Goal: Information Seeking & Learning: Check status

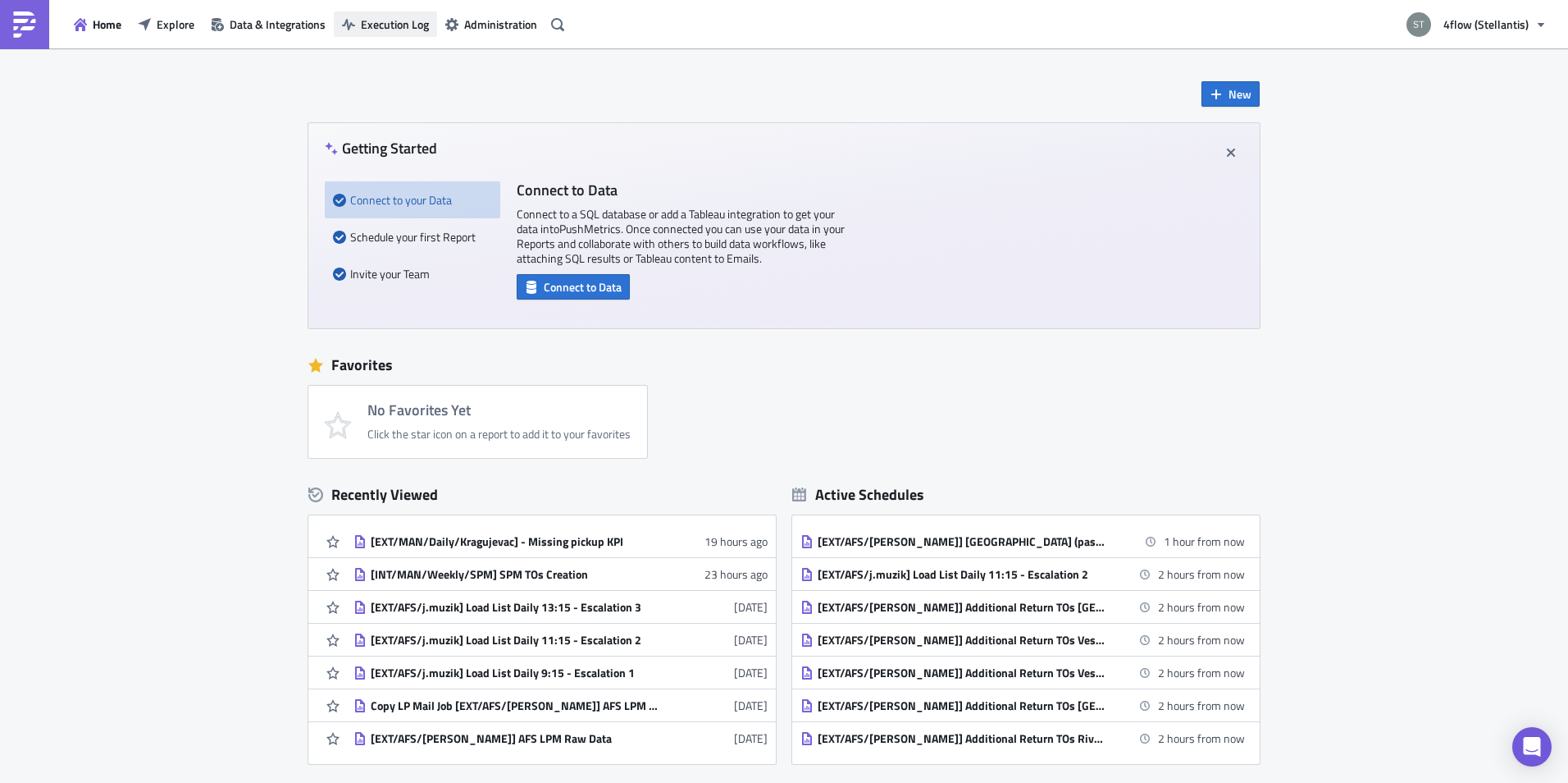
click at [367, 20] on span "Execution Log" at bounding box center [395, 24] width 68 height 18
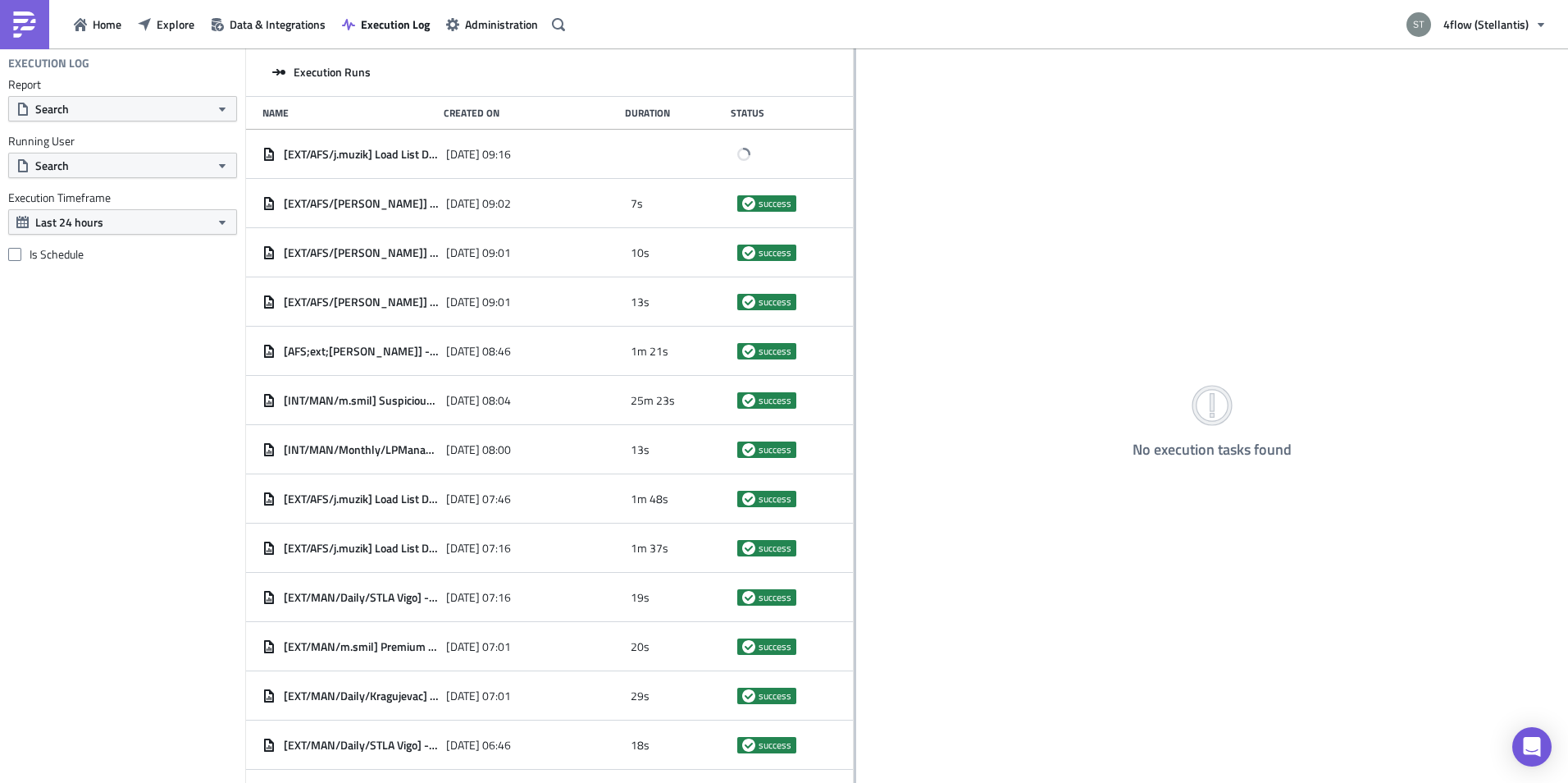
drag, startPoint x: 512, startPoint y: 173, endPoint x: 941, endPoint y: 178, distance: 429.0
click at [856, 178] on div at bounding box center [854, 417] width 3 height 737
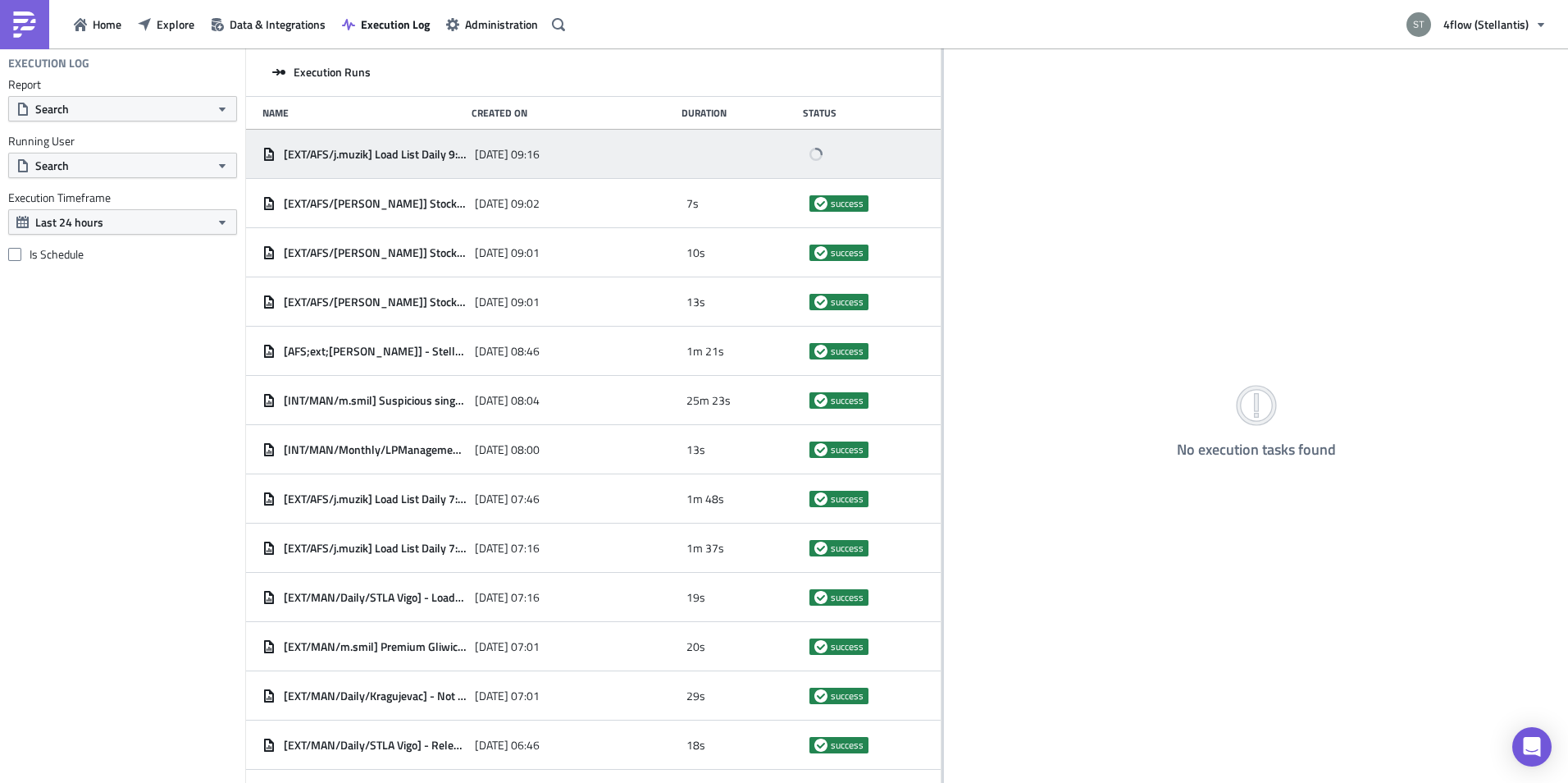
click at [475, 147] on span "[DATE] 09:16" at bounding box center [507, 154] width 64 height 15
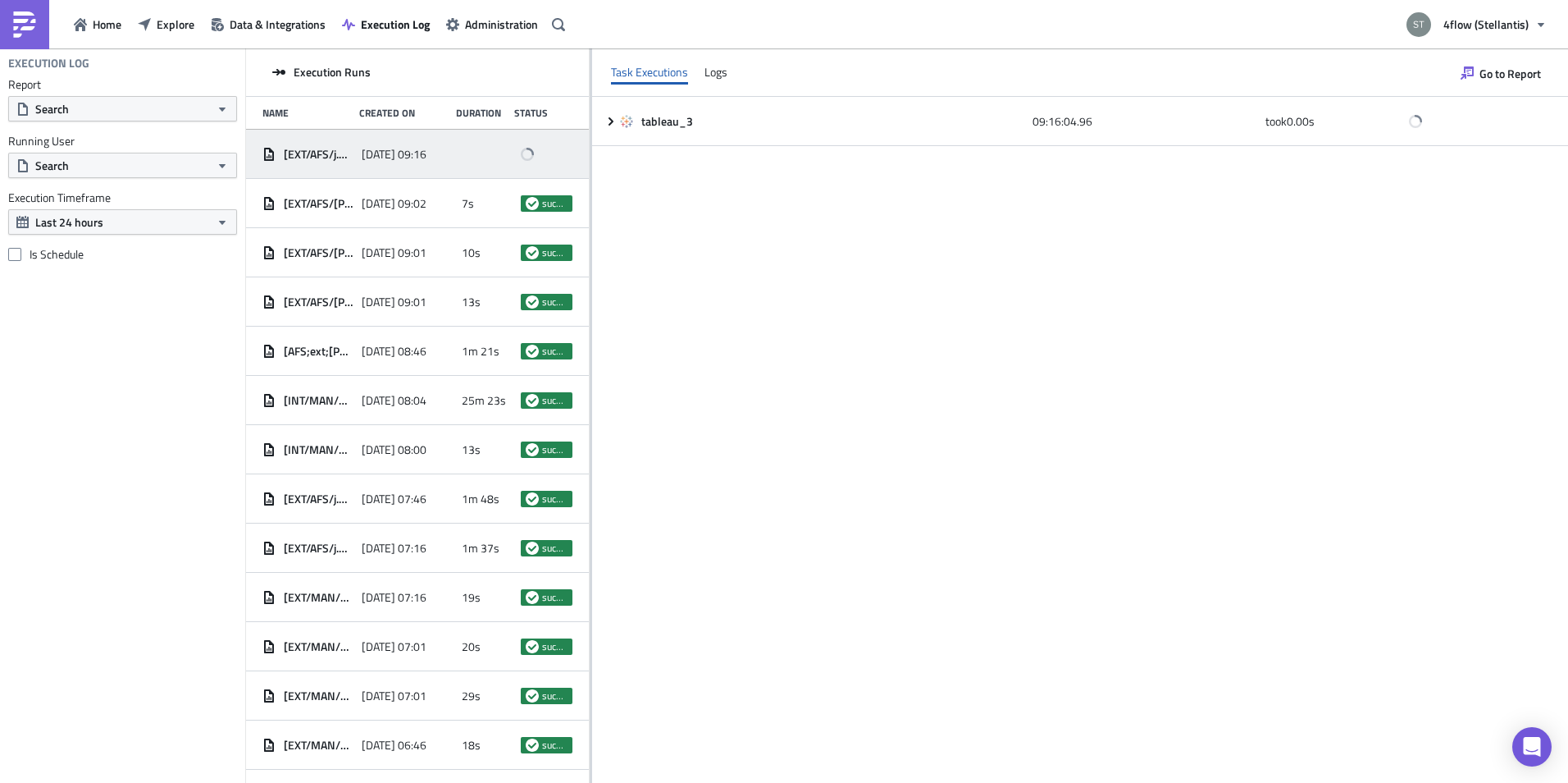
drag, startPoint x: 941, startPoint y: 293, endPoint x: 589, endPoint y: 277, distance: 352.4
click at [589, 277] on div at bounding box center [590, 417] width 3 height 737
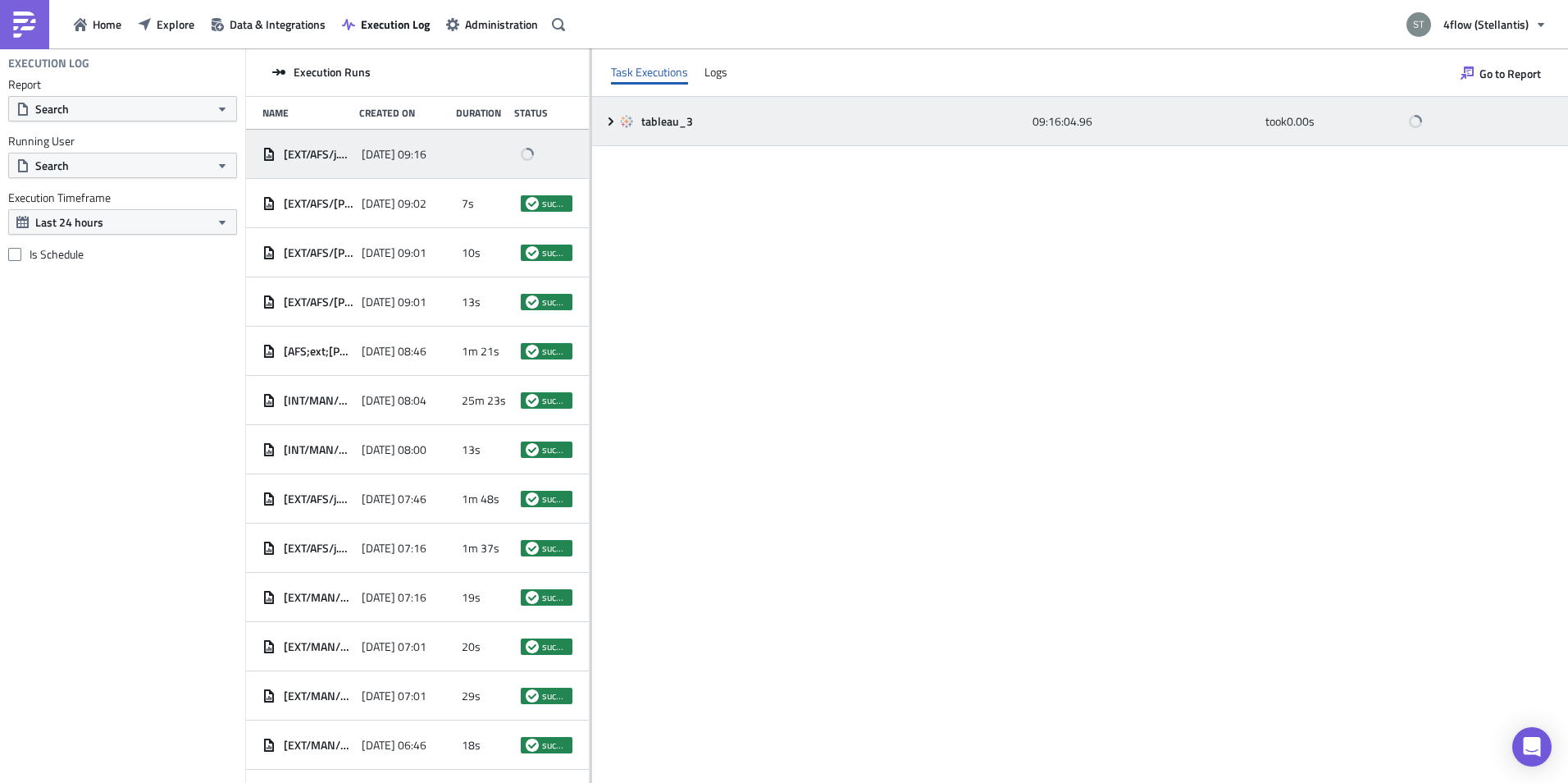
click at [610, 125] on icon at bounding box center [610, 122] width 13 height 13
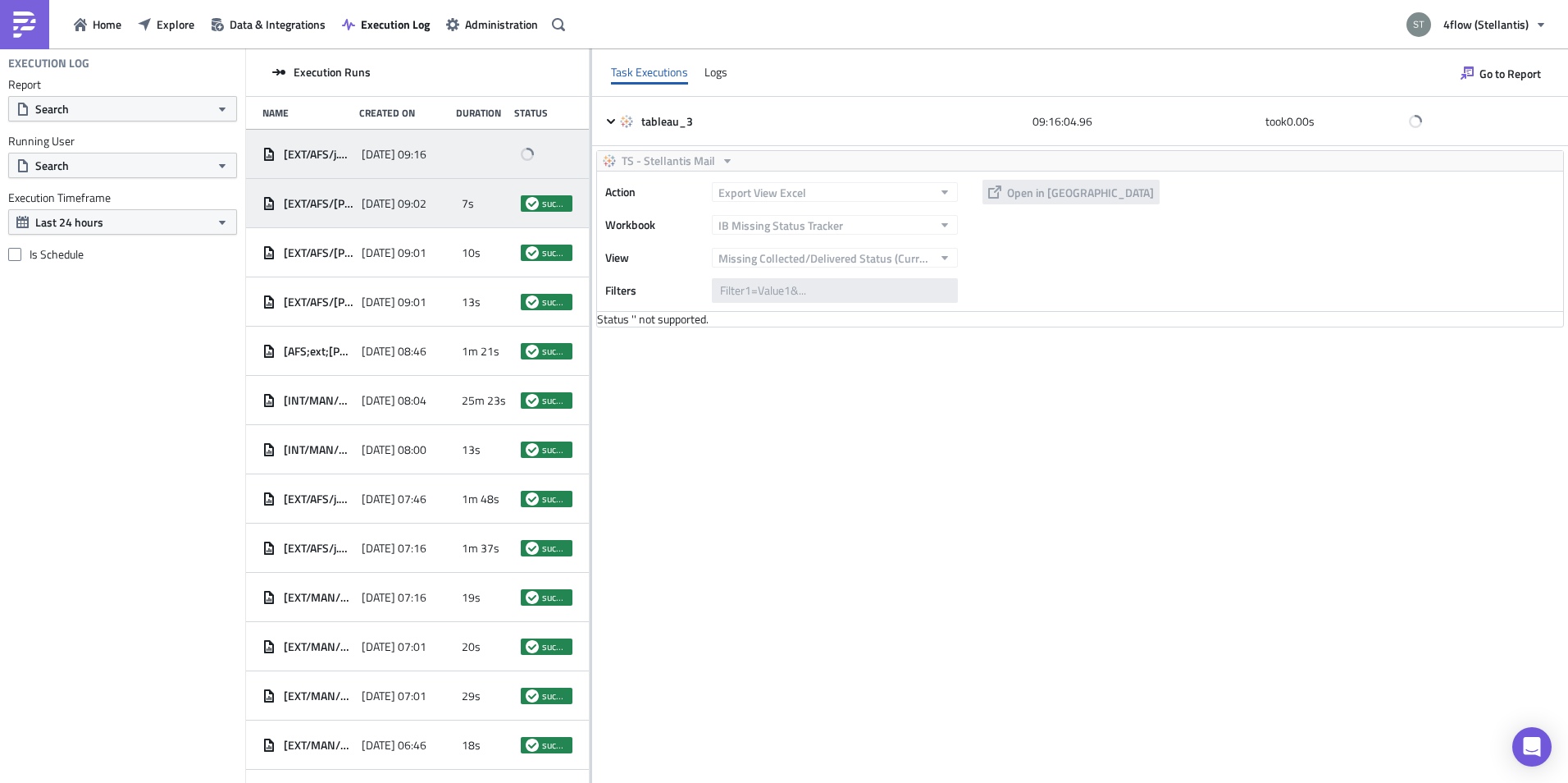
click at [381, 203] on span "[DATE] 09:02" at bounding box center [394, 204] width 64 height 15
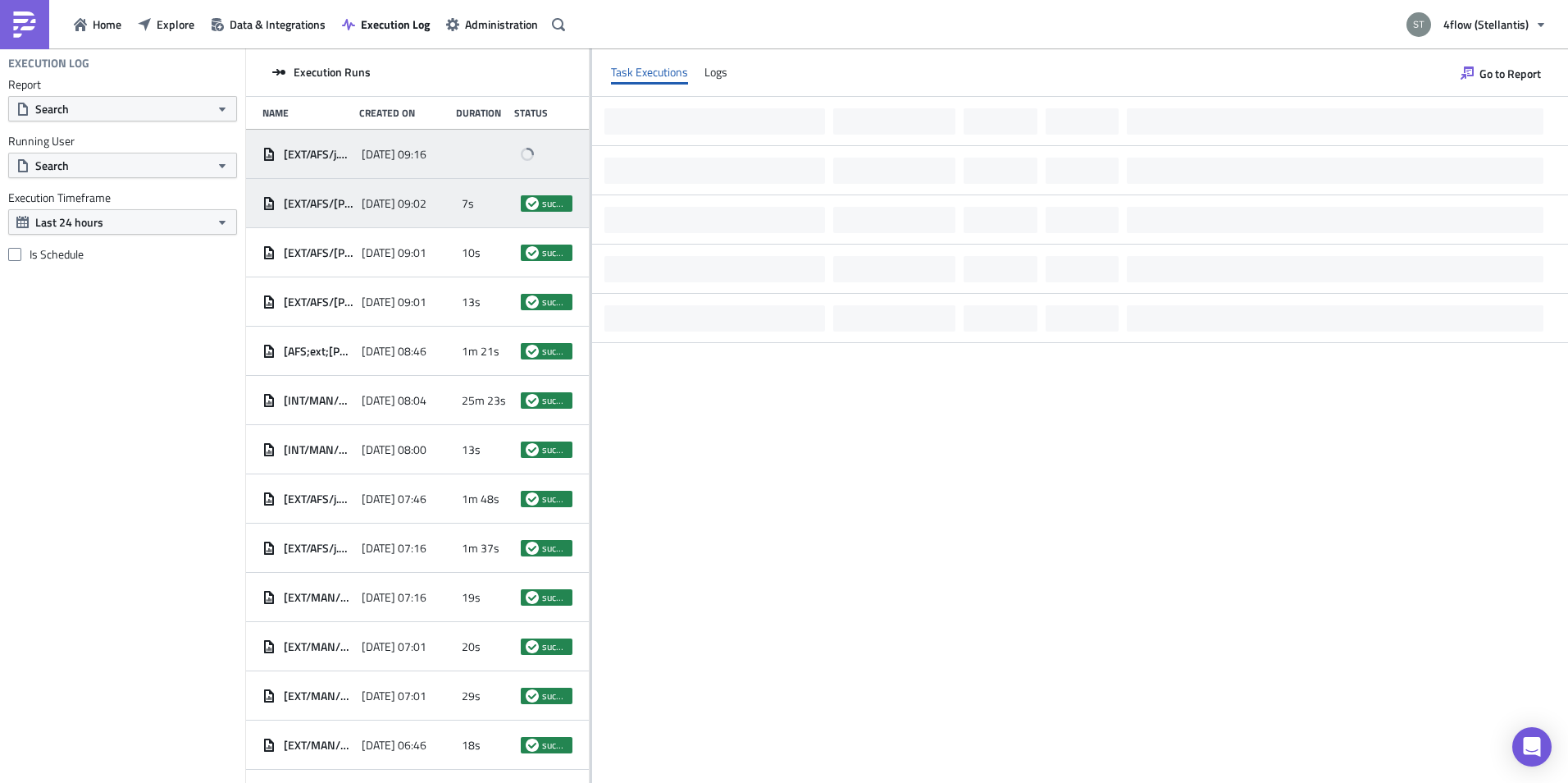
click at [401, 171] on div "[EXT/AFS/j.muzik] Load List Daily 9:15 - Escalation 1 [DATE] 09:16" at bounding box center [417, 154] width 343 height 49
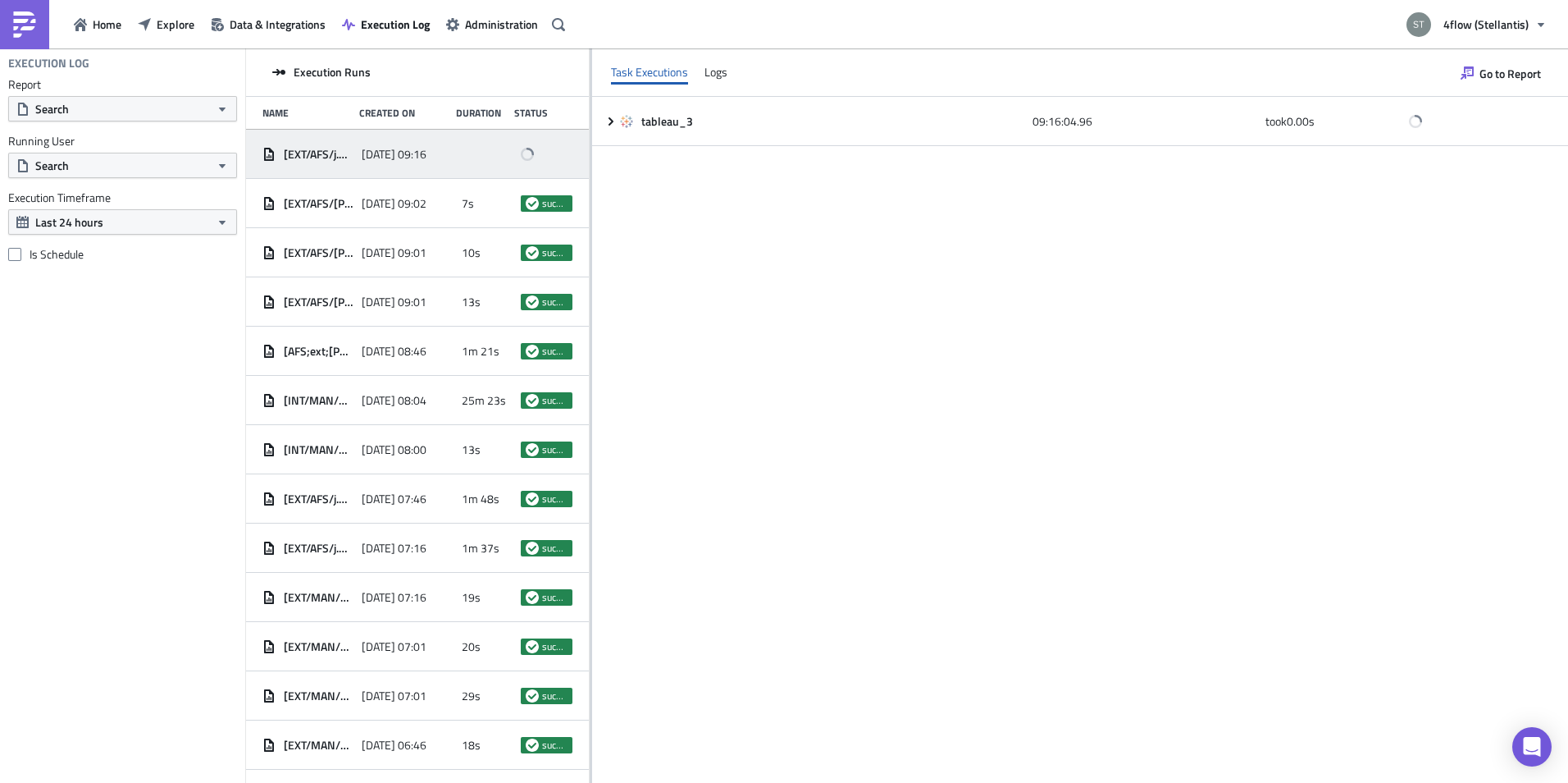
click at [690, 394] on div "tableau_3 09:16:04.96 took 0.00 s" at bounding box center [1080, 439] width 976 height 685
click at [418, 266] on div "[DATE] 09:01" at bounding box center [407, 252] width 91 height 29
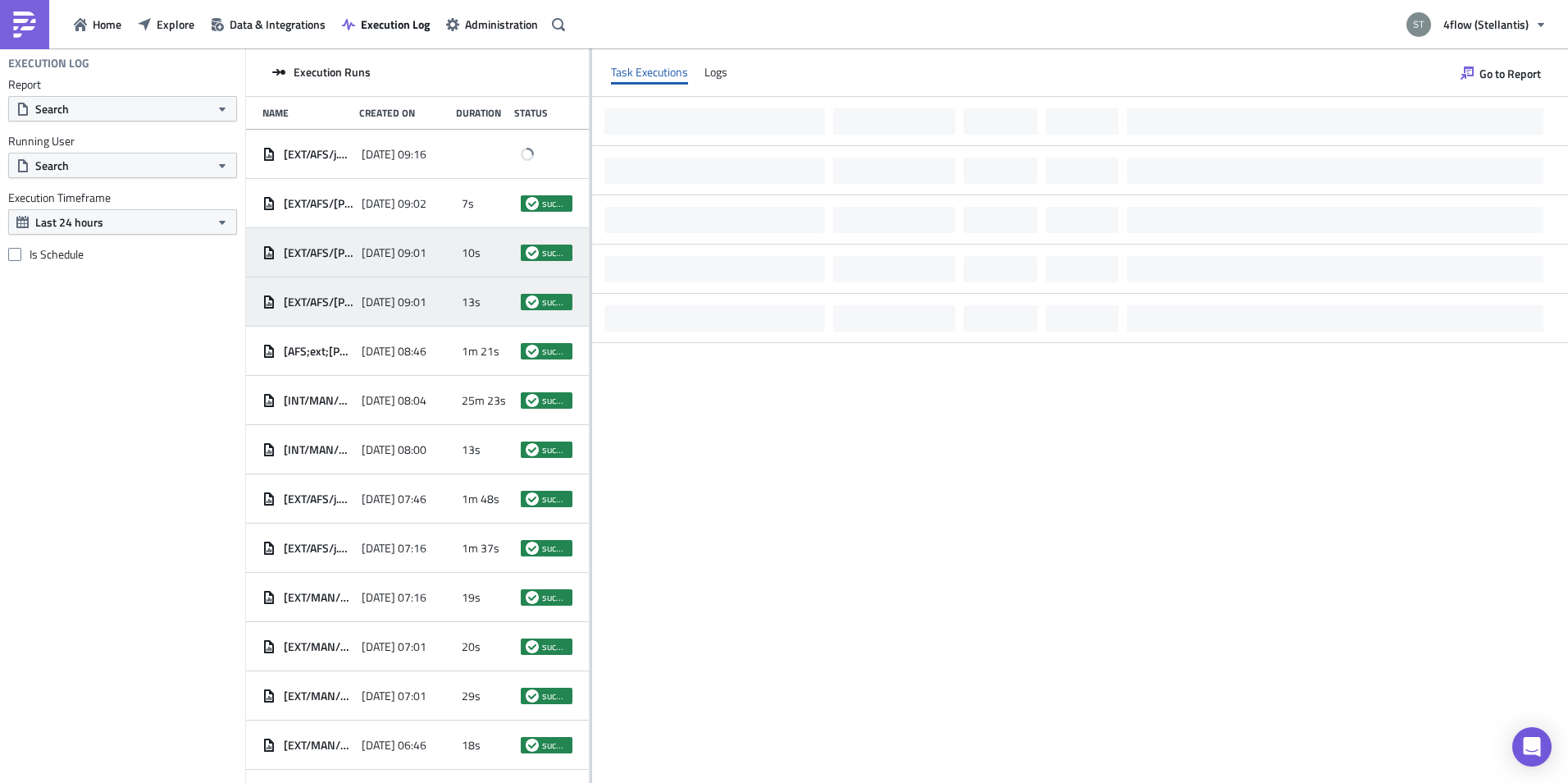
click at [417, 318] on div "[EXT/AFS/[PERSON_NAME]] Stock report (HUB-LES-FR13) [DATE] 09:01 13s success" at bounding box center [417, 301] width 343 height 49
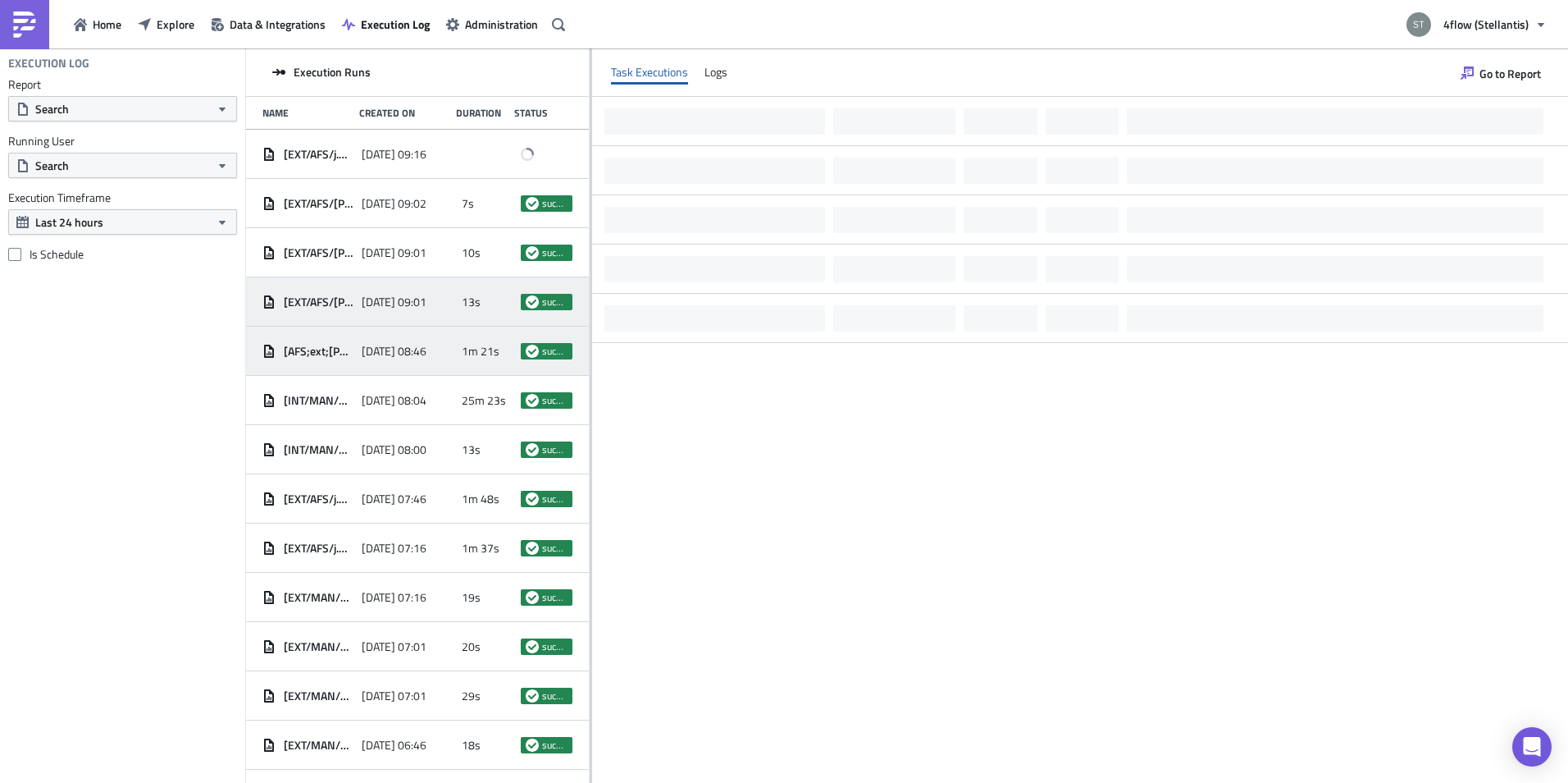
click at [417, 361] on div "[DATE] 08:46" at bounding box center [407, 351] width 91 height 29
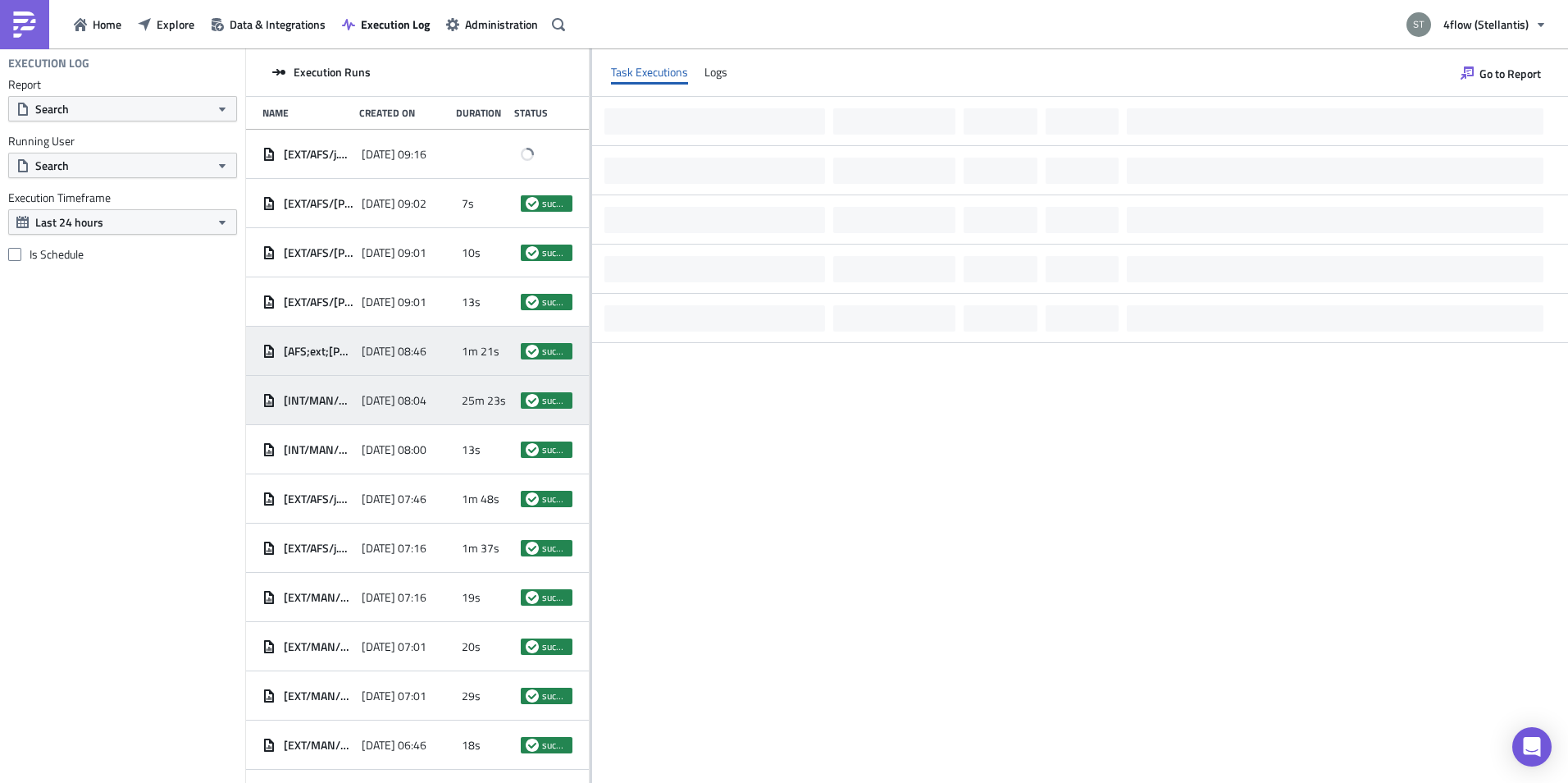
click at [413, 408] on div "[DATE] 08:04" at bounding box center [407, 401] width 91 height 29
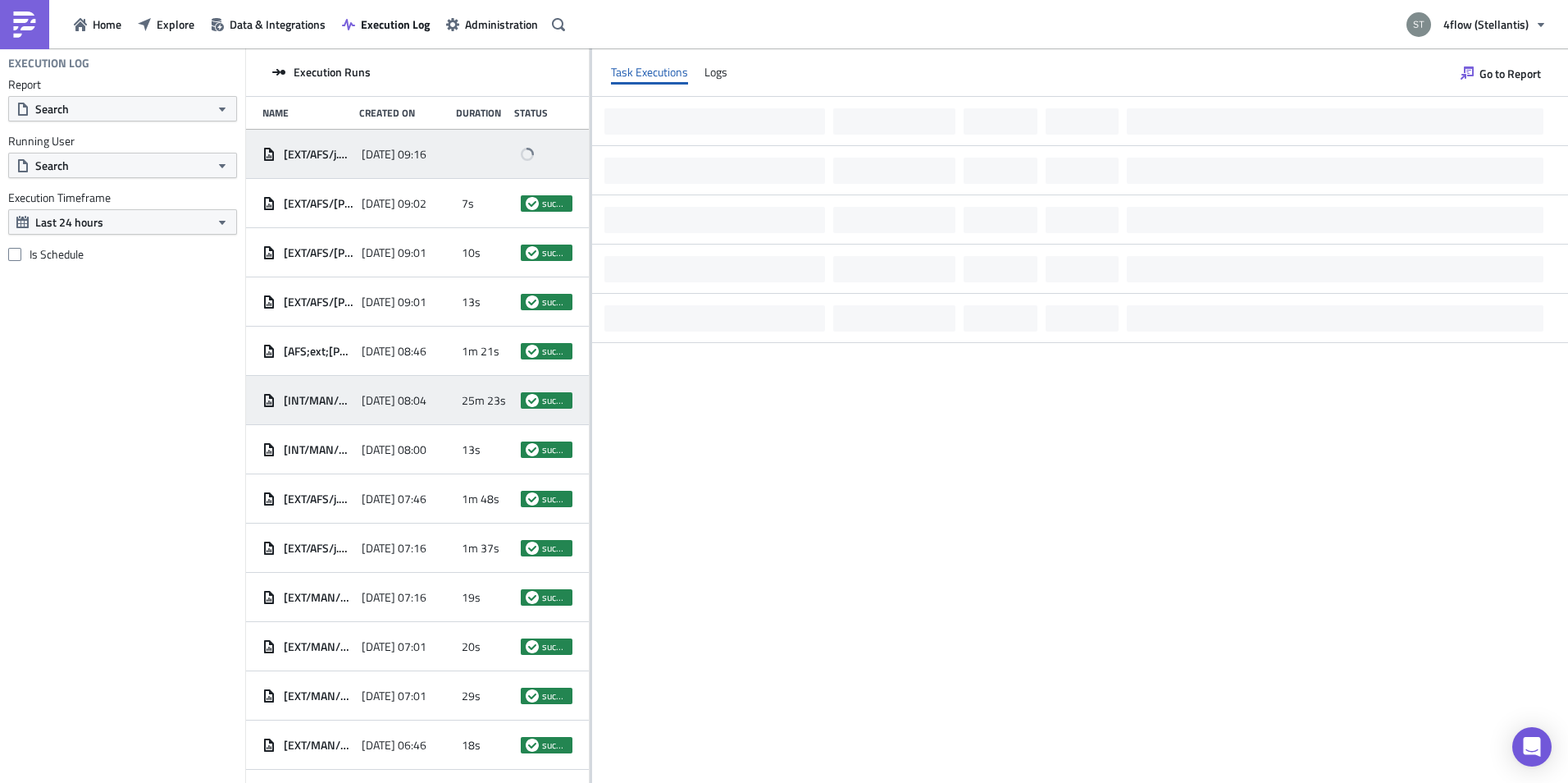
click at [398, 165] on div "[DATE] 09:16" at bounding box center [407, 154] width 91 height 29
click at [398, 113] on div "Created On" at bounding box center [403, 112] width 88 height 12
click at [504, 103] on div "Name Created On Duration Status" at bounding box center [417, 113] width 343 height 33
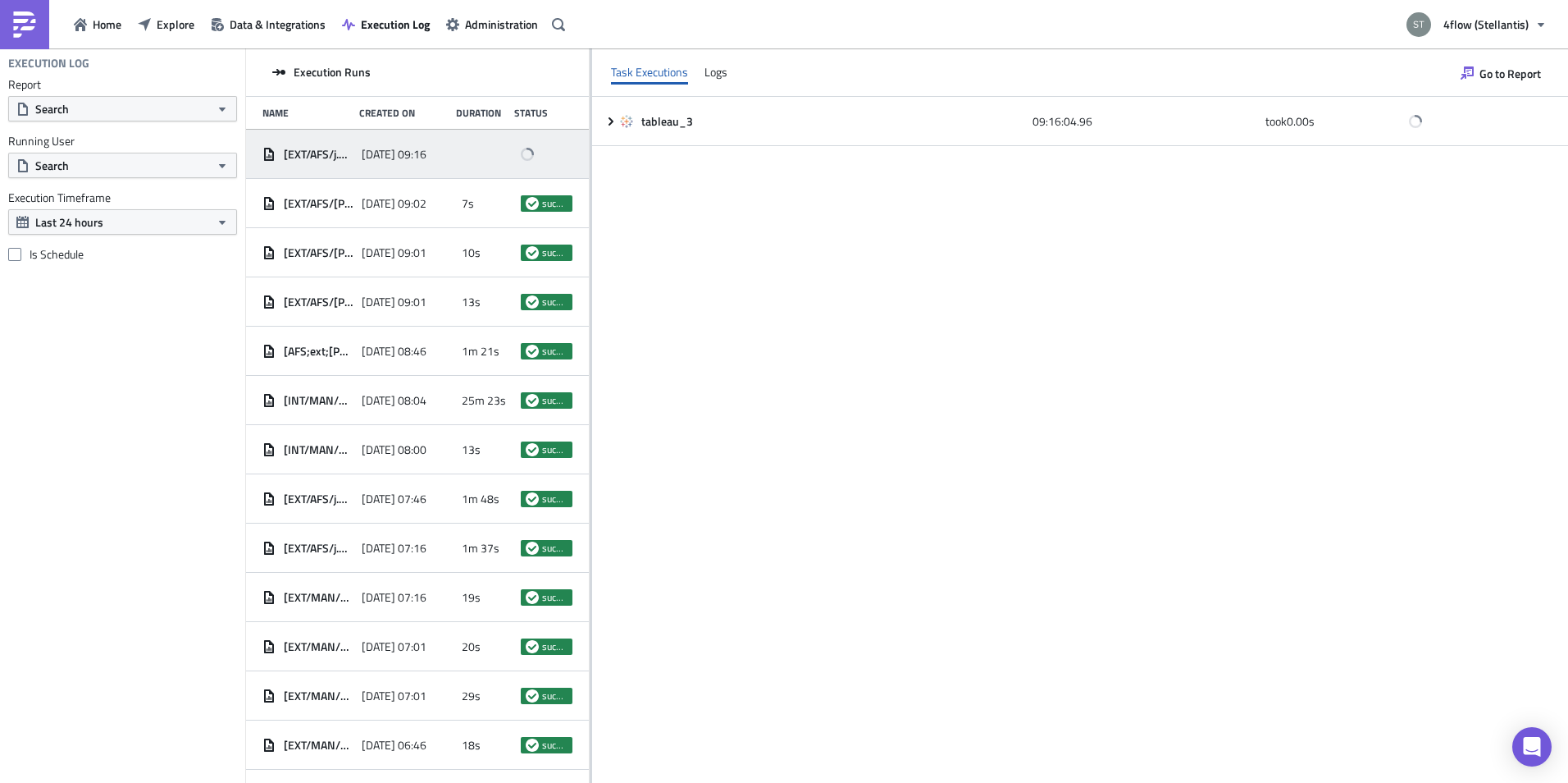
click at [188, 37] on div "Home Explore Data & Integrations Execution Log Administration" at bounding box center [285, 24] width 571 height 49
click at [187, 30] on span "Explore" at bounding box center [175, 24] width 38 height 18
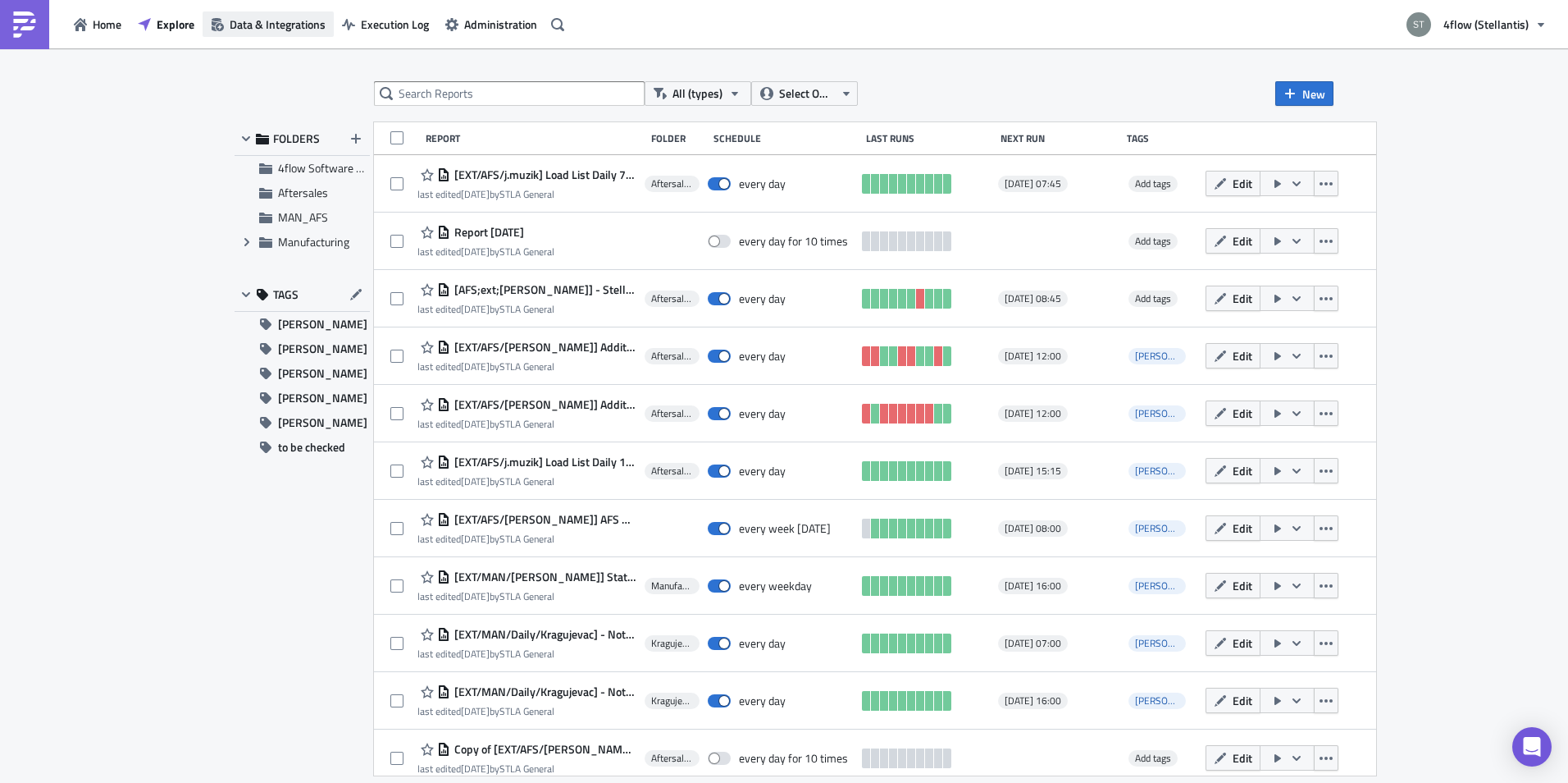
click at [275, 18] on span "Data & Integrations" at bounding box center [277, 24] width 96 height 18
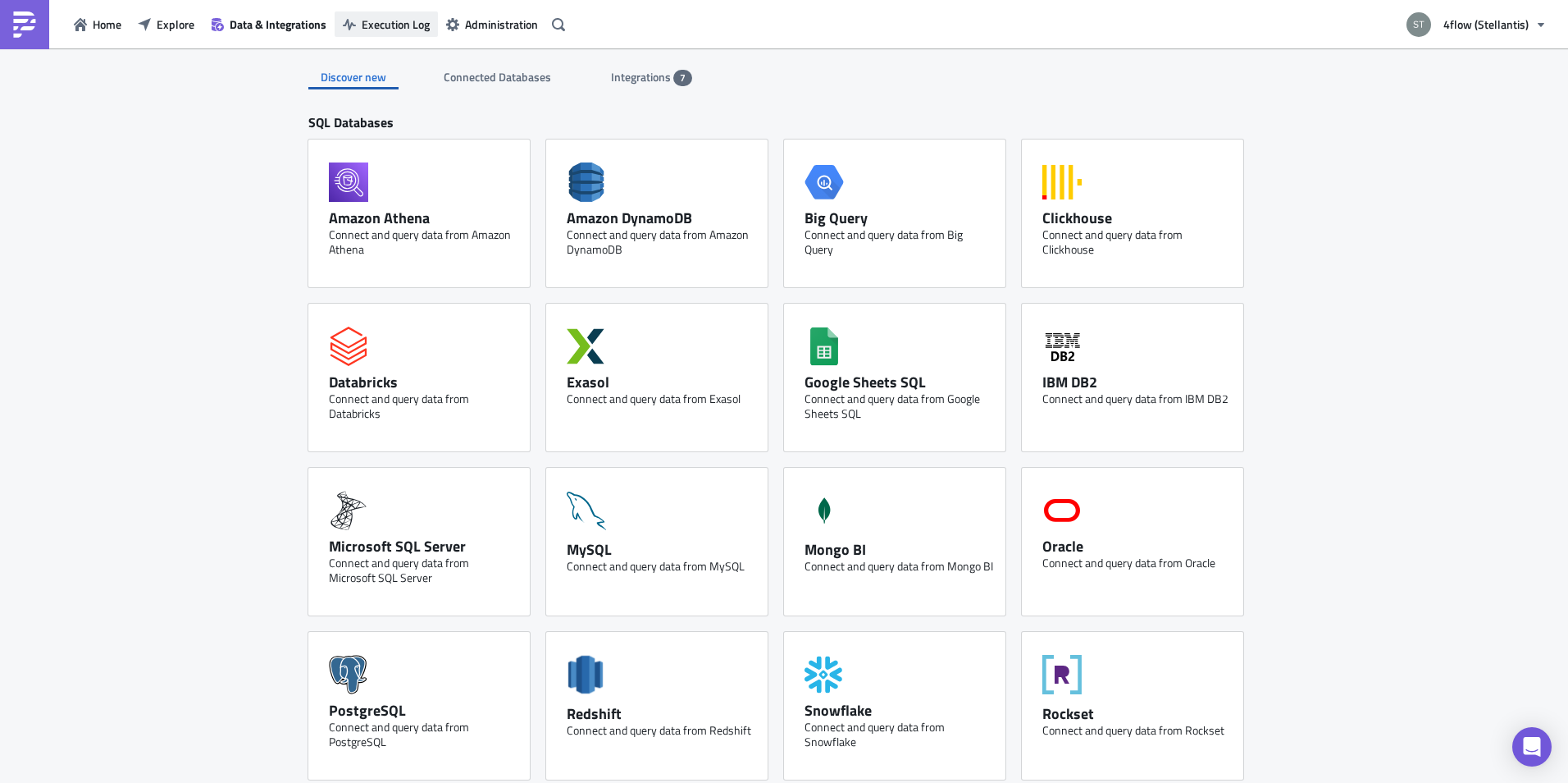
click at [374, 25] on span "Execution Log" at bounding box center [396, 24] width 68 height 18
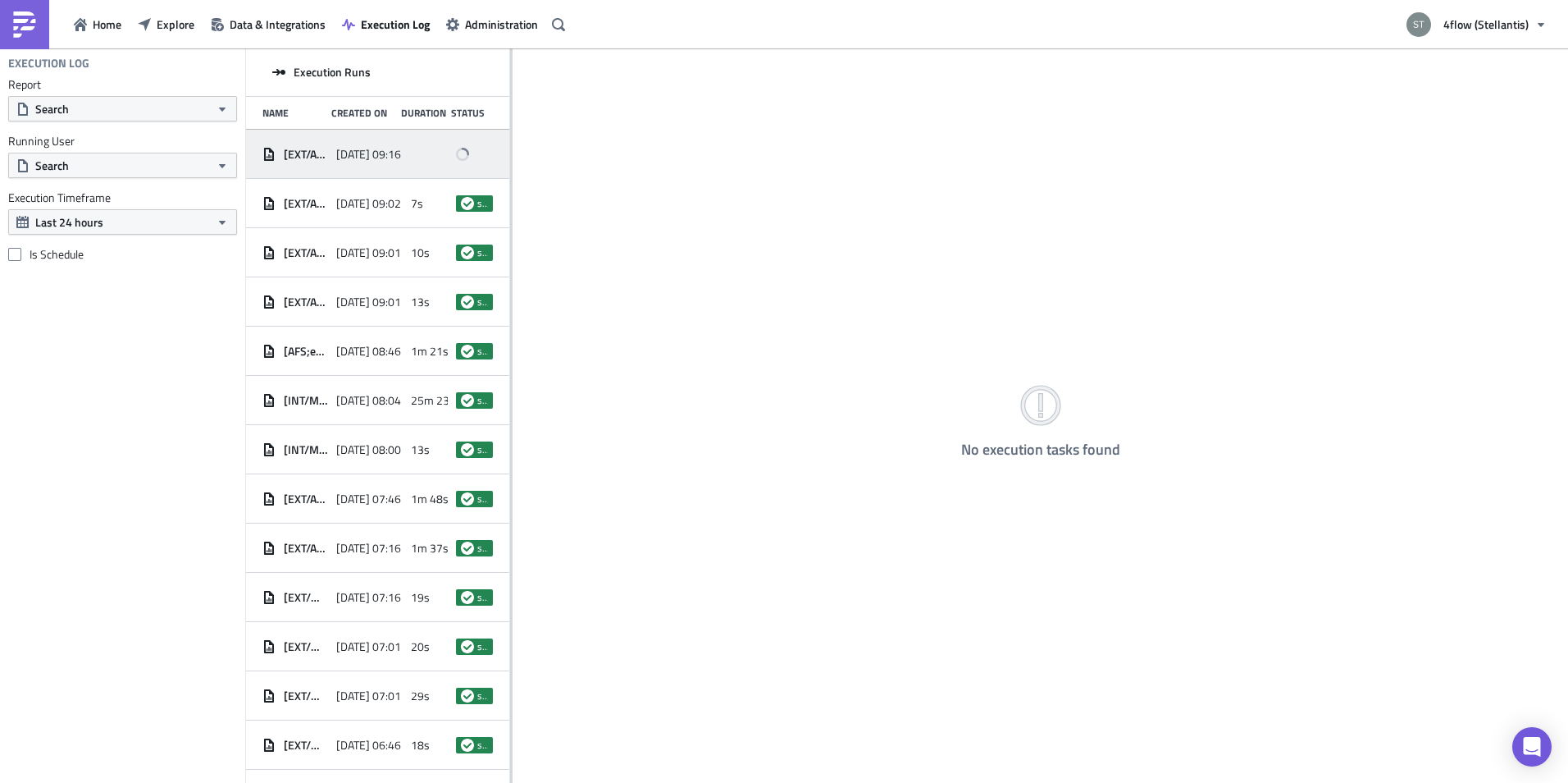
click at [391, 156] on span "[DATE] 09:16" at bounding box center [368, 154] width 64 height 15
click at [641, 73] on div "Logs" at bounding box center [636, 72] width 23 height 25
click at [570, 73] on div "Task Executions" at bounding box center [570, 72] width 77 height 25
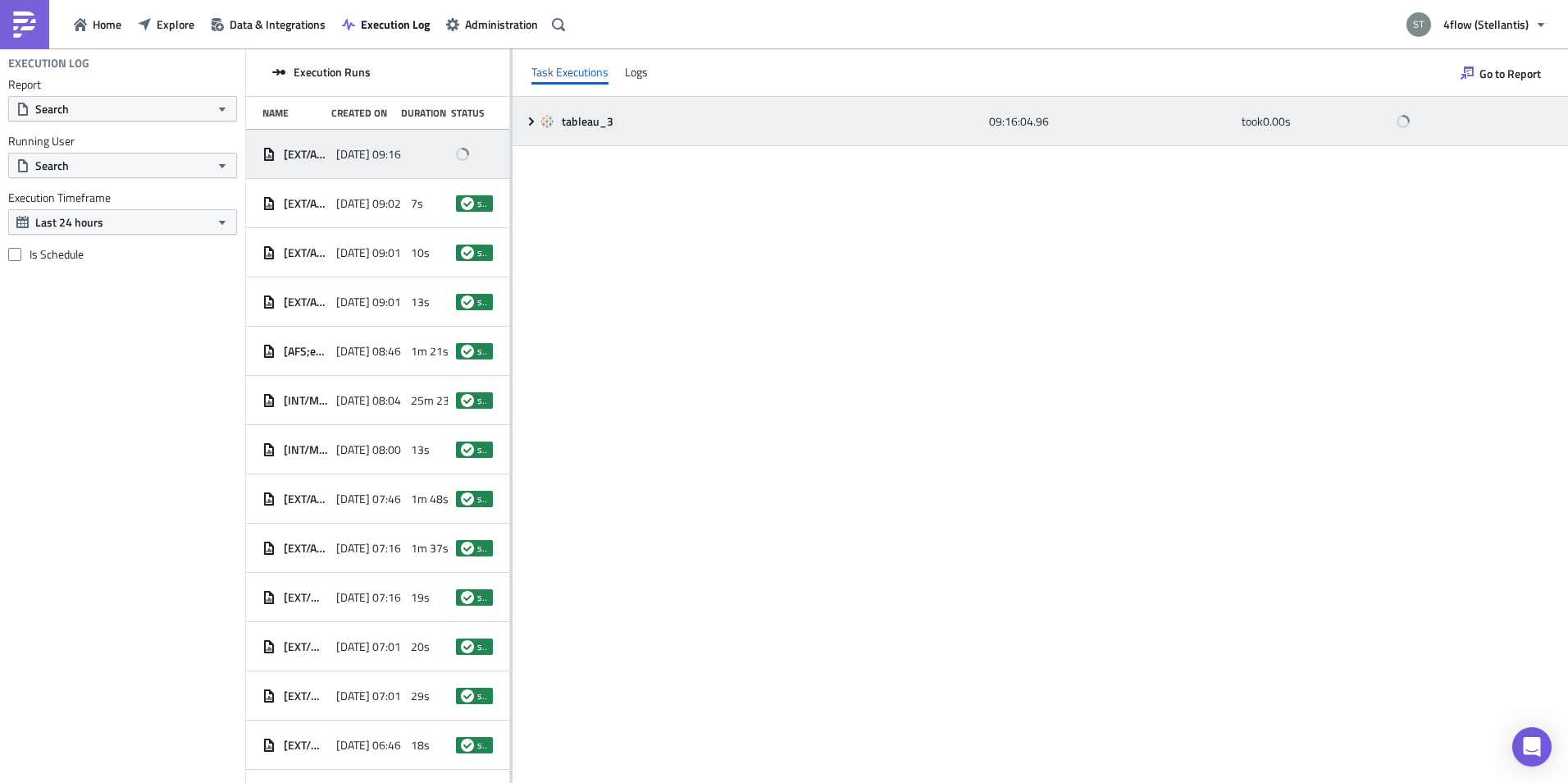
click at [532, 120] on icon at bounding box center [530, 120] width 5 height 8
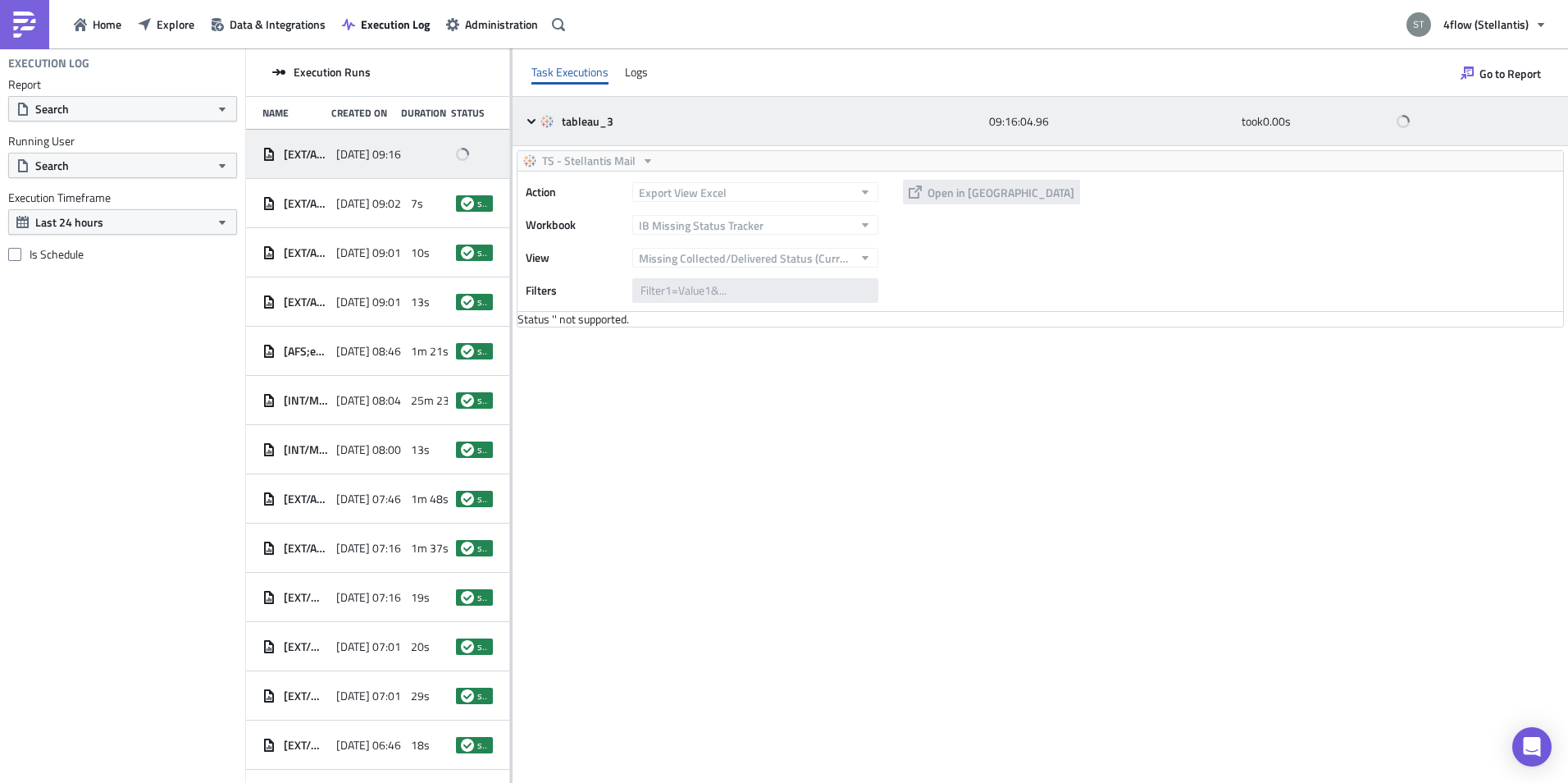
click at [535, 118] on icon at bounding box center [531, 122] width 13 height 13
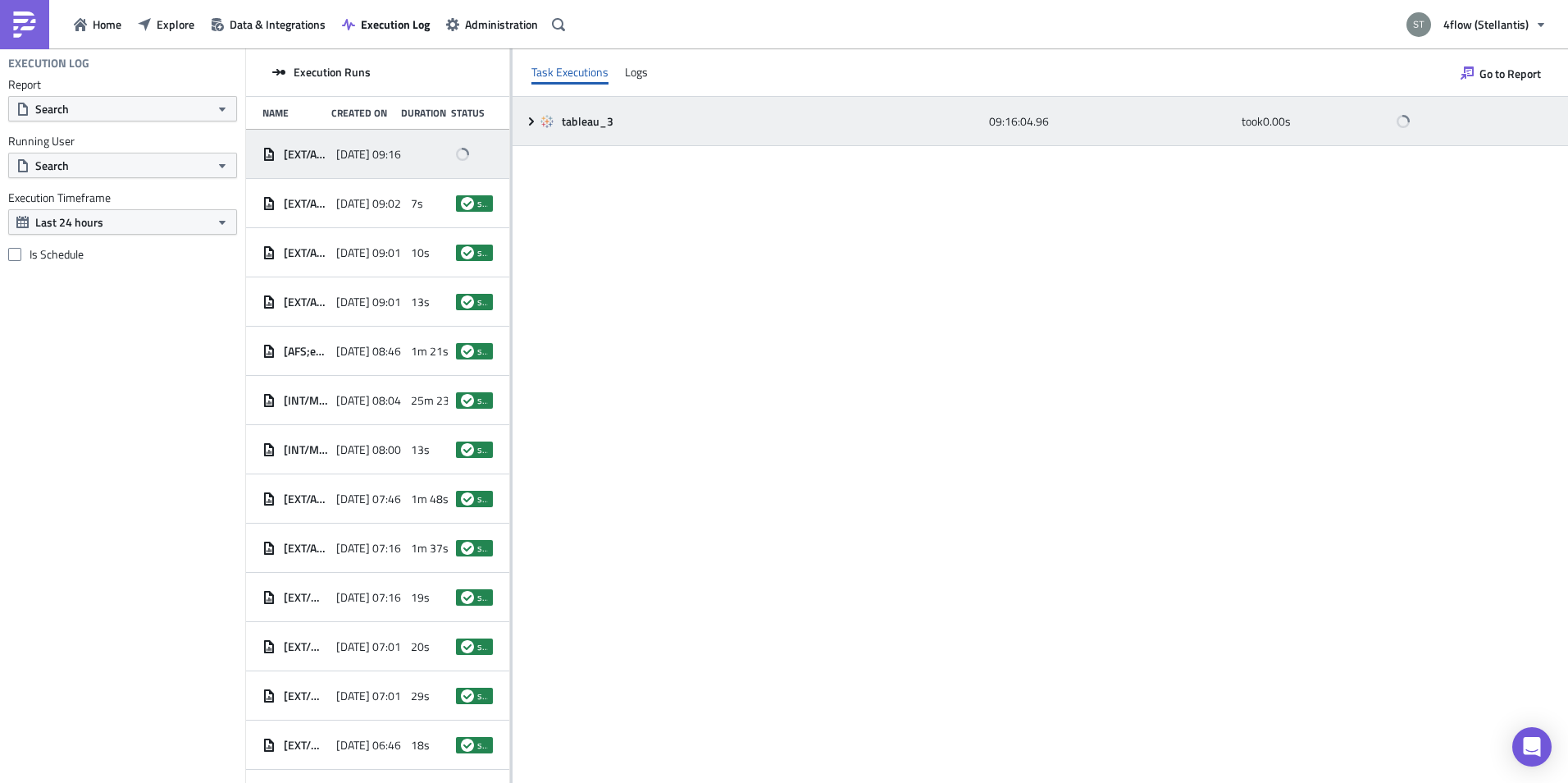
click at [528, 123] on icon at bounding box center [531, 122] width 13 height 13
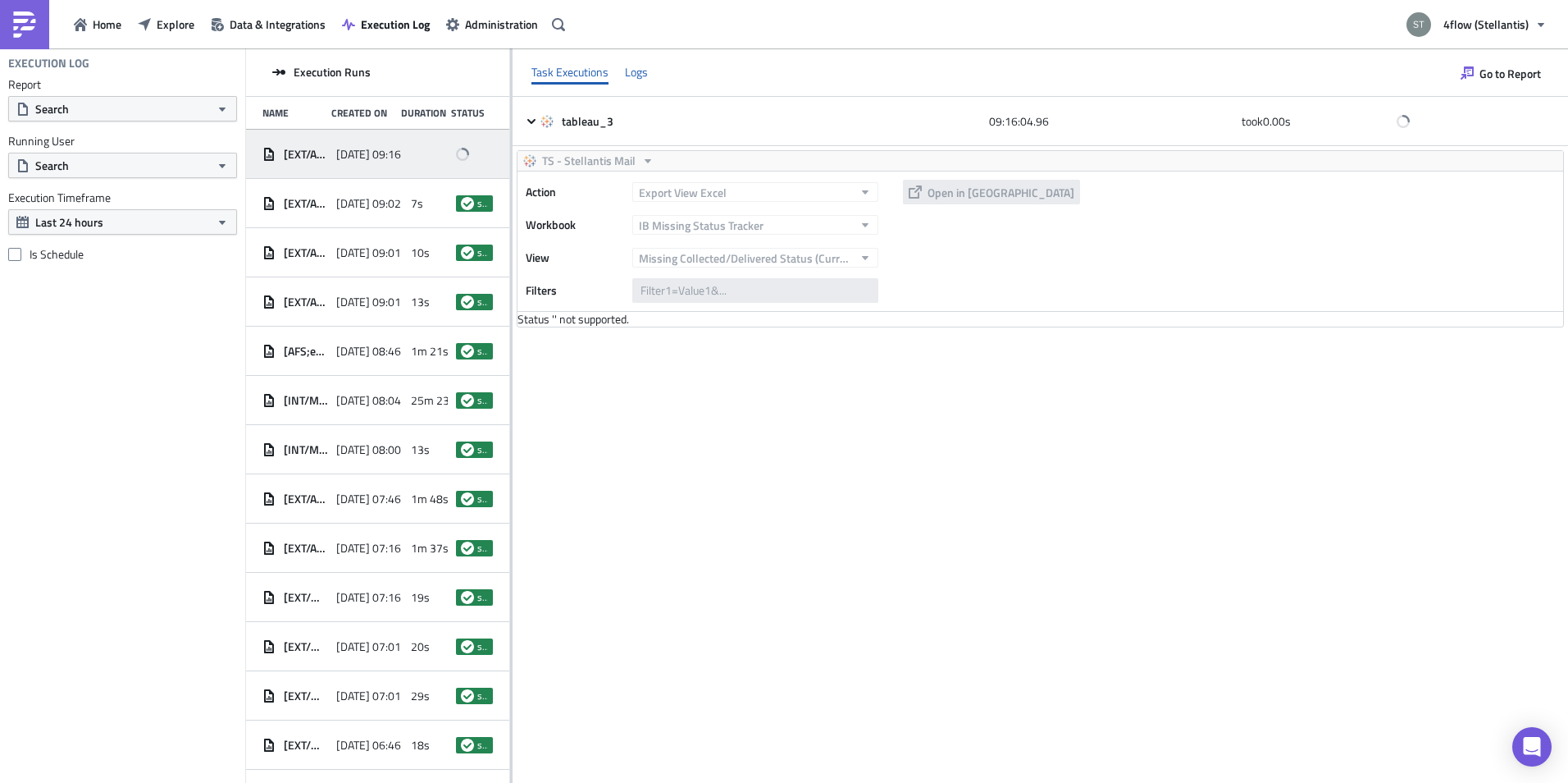
click at [633, 80] on div "Logs" at bounding box center [636, 72] width 23 height 25
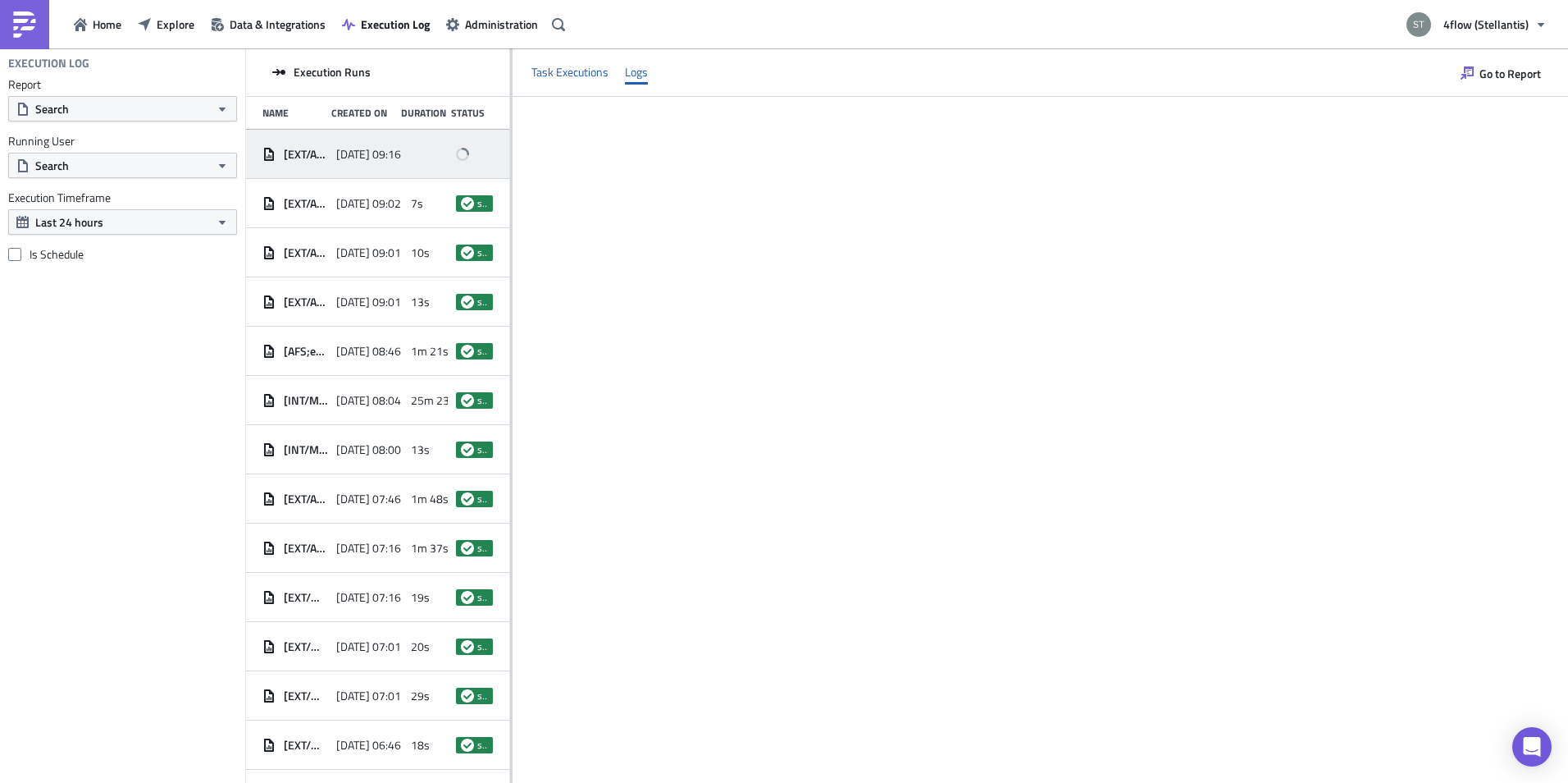
click at [601, 78] on div "Task Executions" at bounding box center [570, 72] width 77 height 25
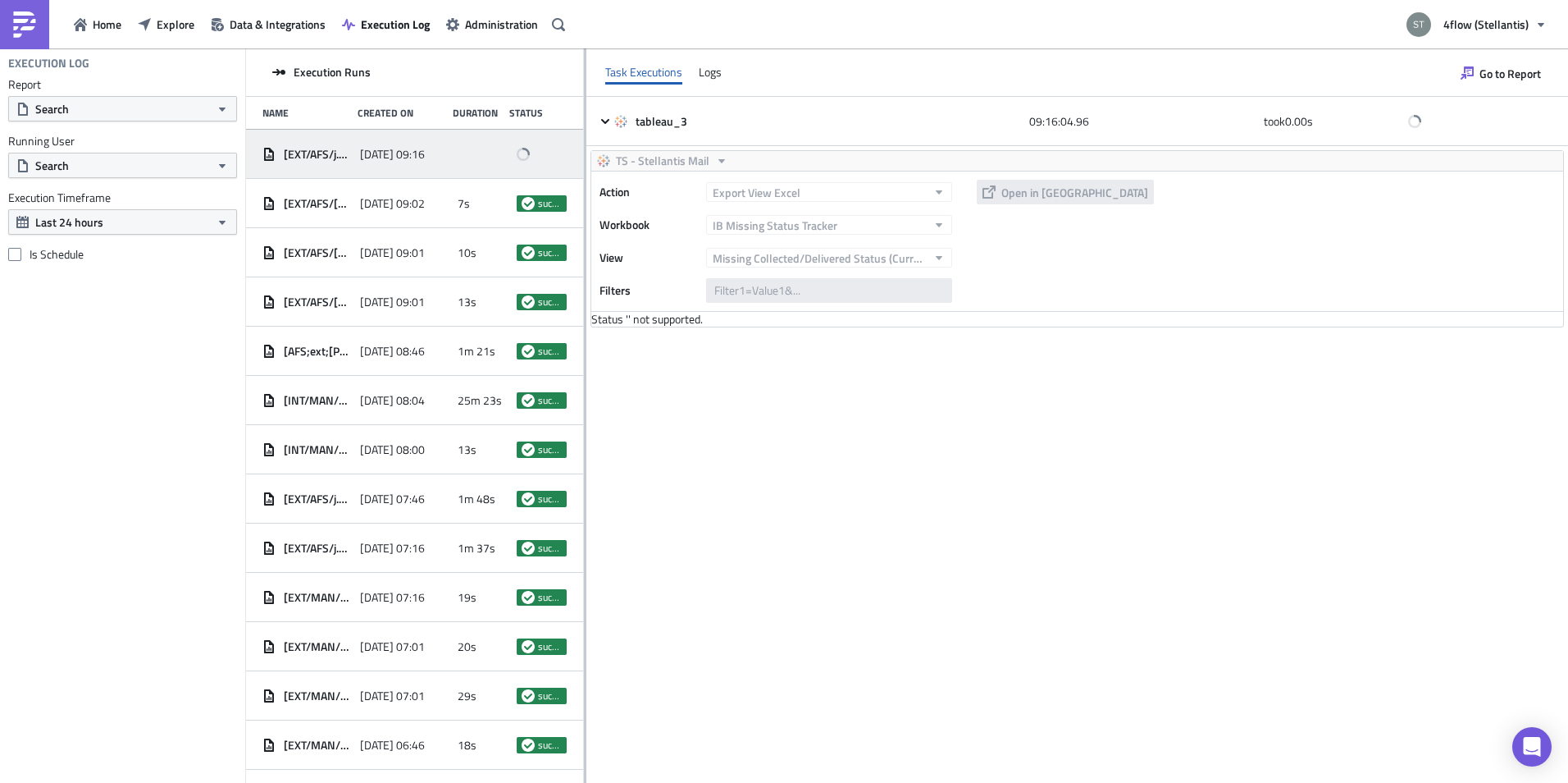
drag, startPoint x: 510, startPoint y: 291, endPoint x: 584, endPoint y: 294, distance: 74.1
click at [584, 294] on div at bounding box center [585, 417] width 3 height 737
click at [738, 370] on div "tableau_3 09:16:04.96 took 0.00 s TS - Stellantis Mail Action Export View Excel…" at bounding box center [1077, 439] width 981 height 685
click at [180, 25] on span "Explore" at bounding box center [175, 24] width 38 height 18
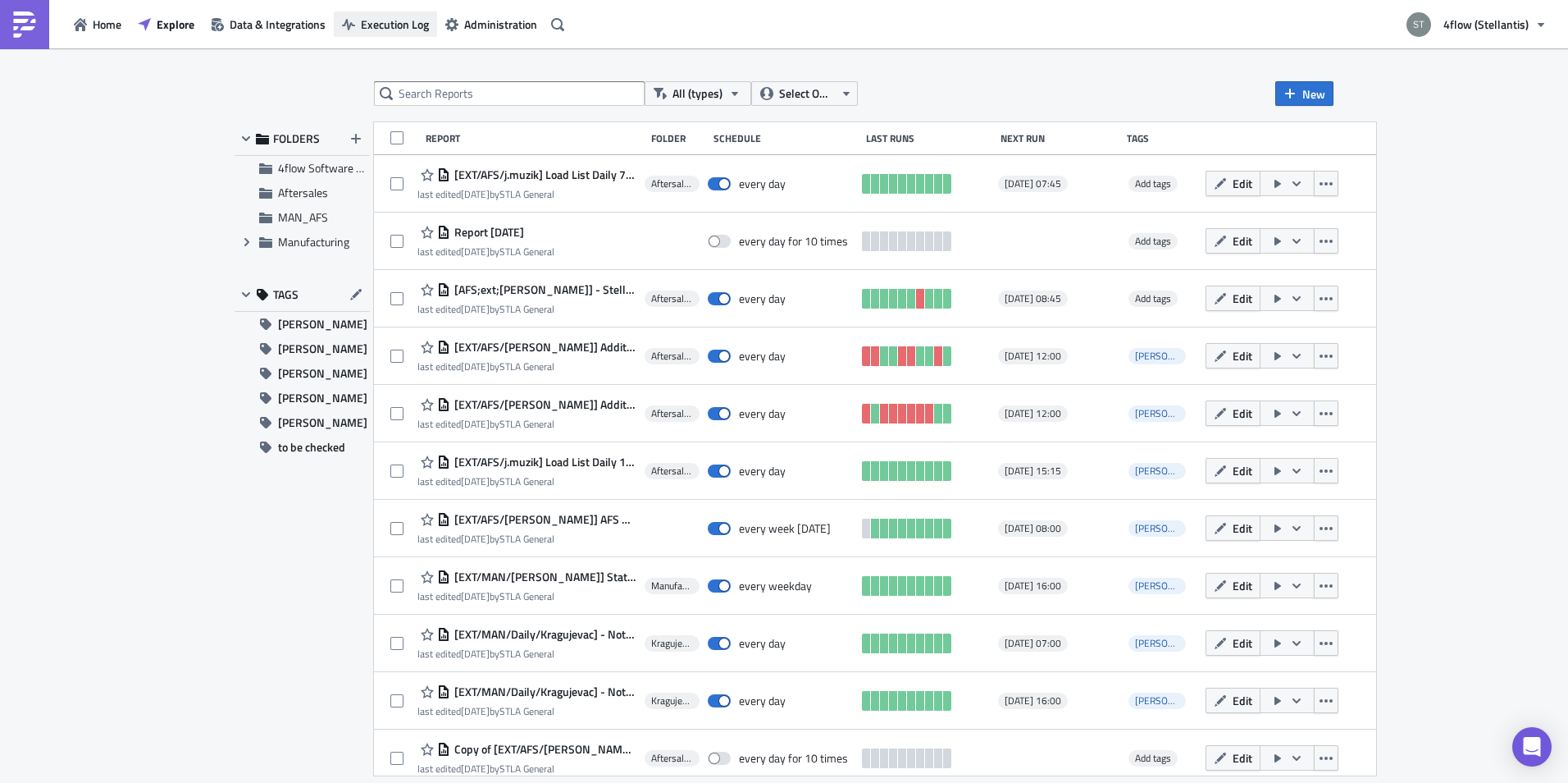
click at [382, 21] on span "Execution Log" at bounding box center [395, 24] width 68 height 18
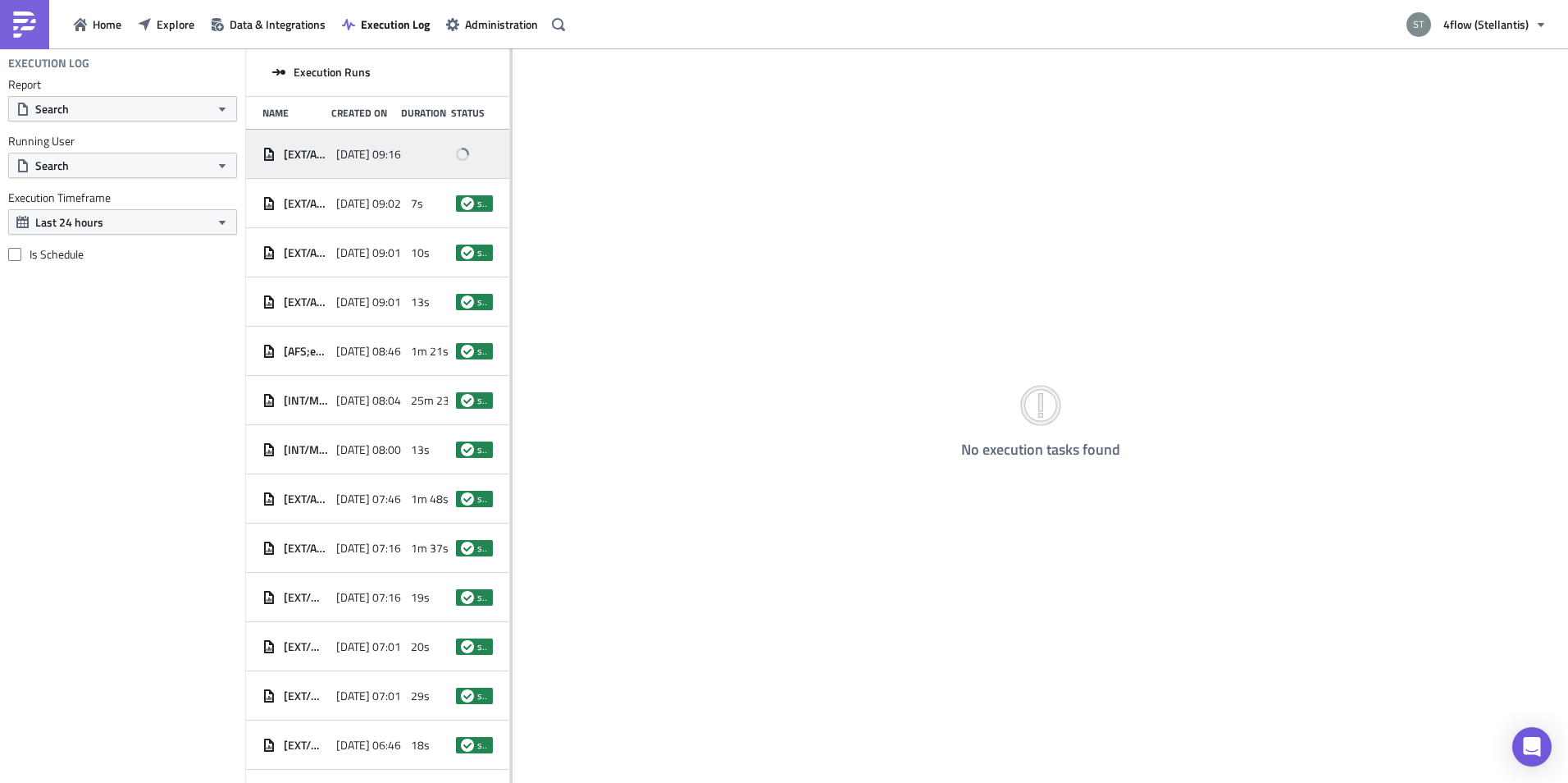
click at [333, 177] on div "[EXT/AFS/j.muzik] Load List Daily 9:15 - Escalation 1 [DATE] 09:16" at bounding box center [377, 154] width 263 height 49
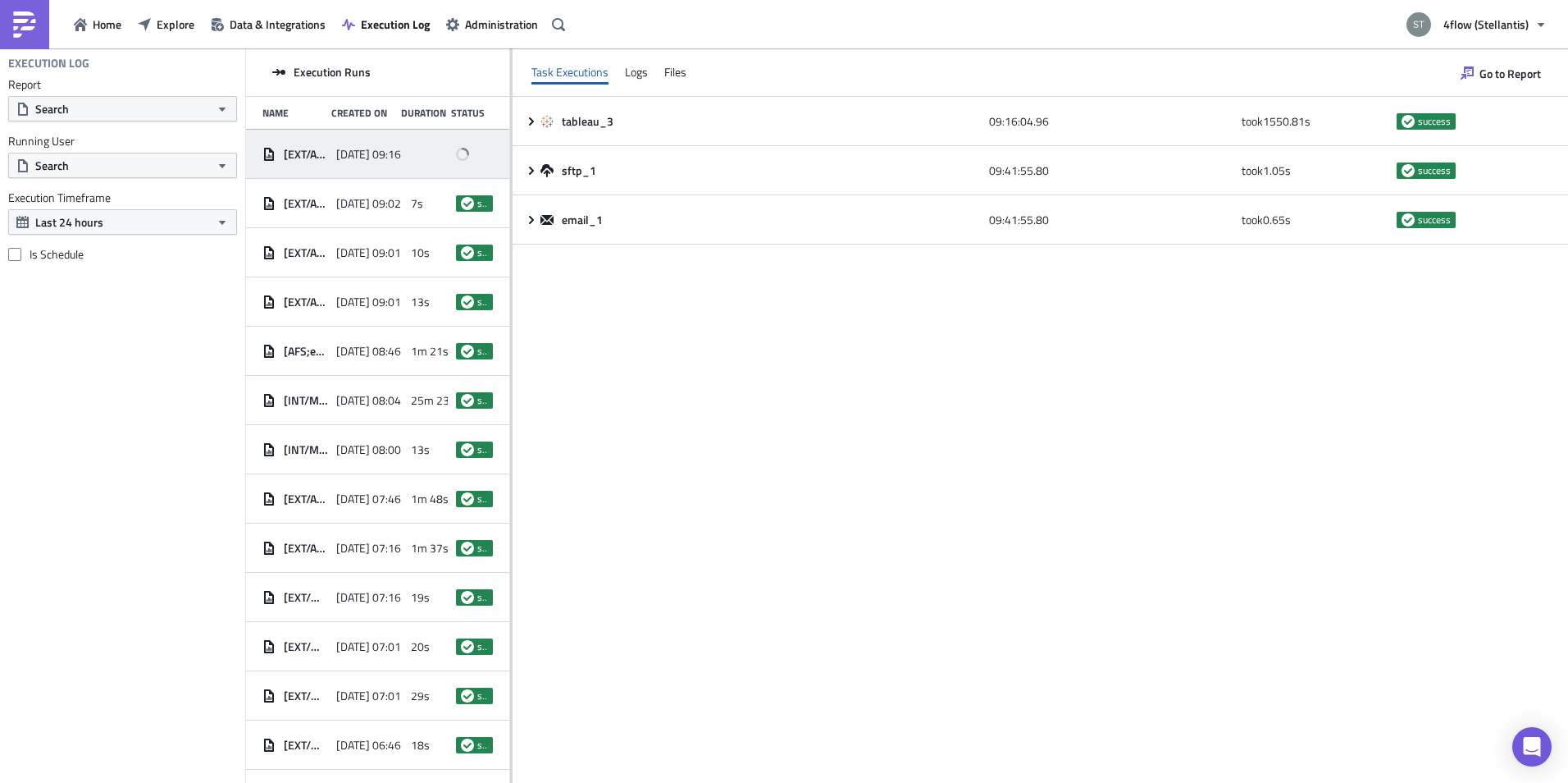
click at [380, 147] on span "[DATE] 09:16" at bounding box center [368, 154] width 64 height 15
click at [260, 17] on span "Data & Integrations" at bounding box center [277, 24] width 96 height 18
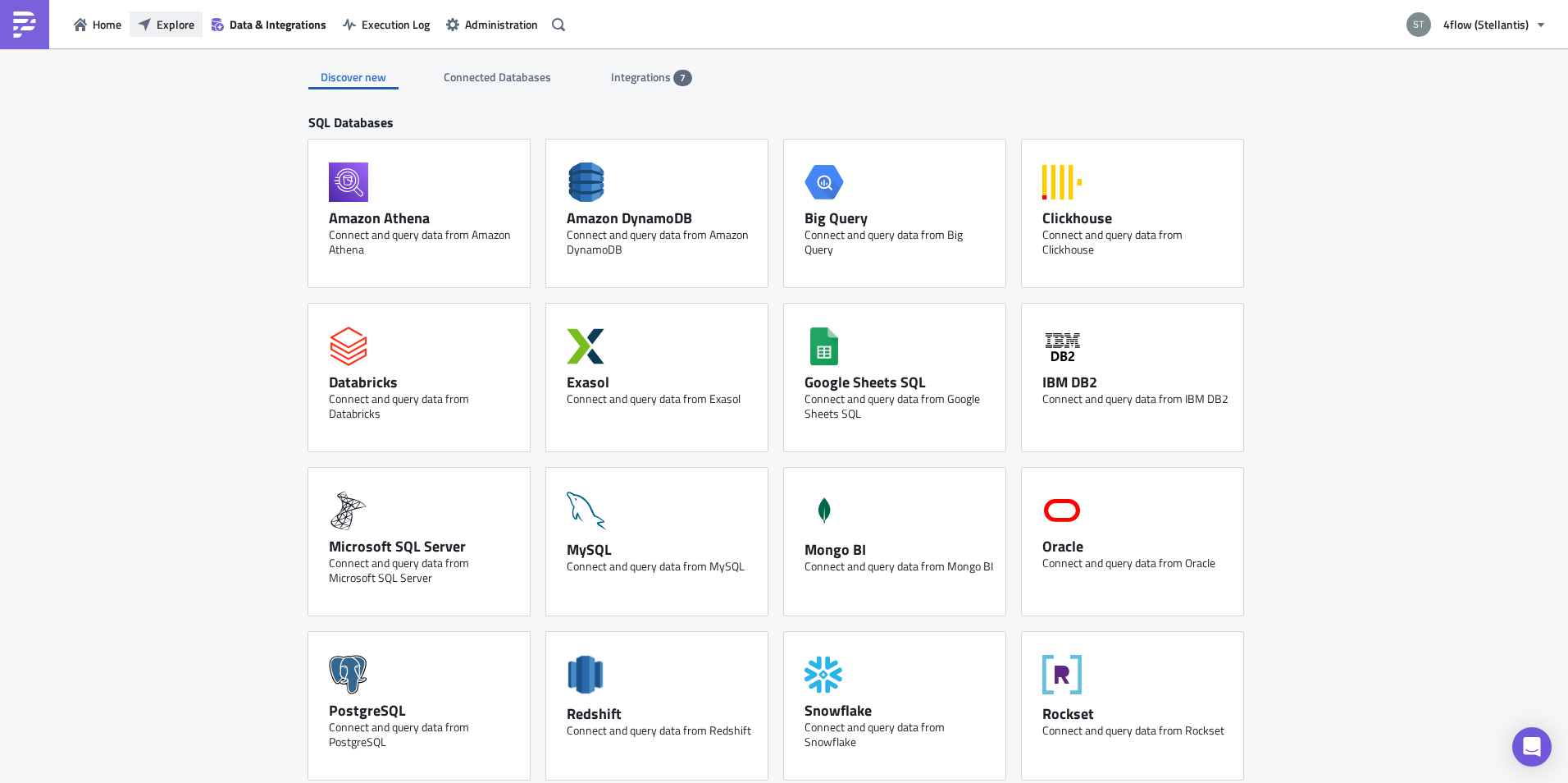
click at [177, 22] on span "Explore" at bounding box center [175, 24] width 38 height 18
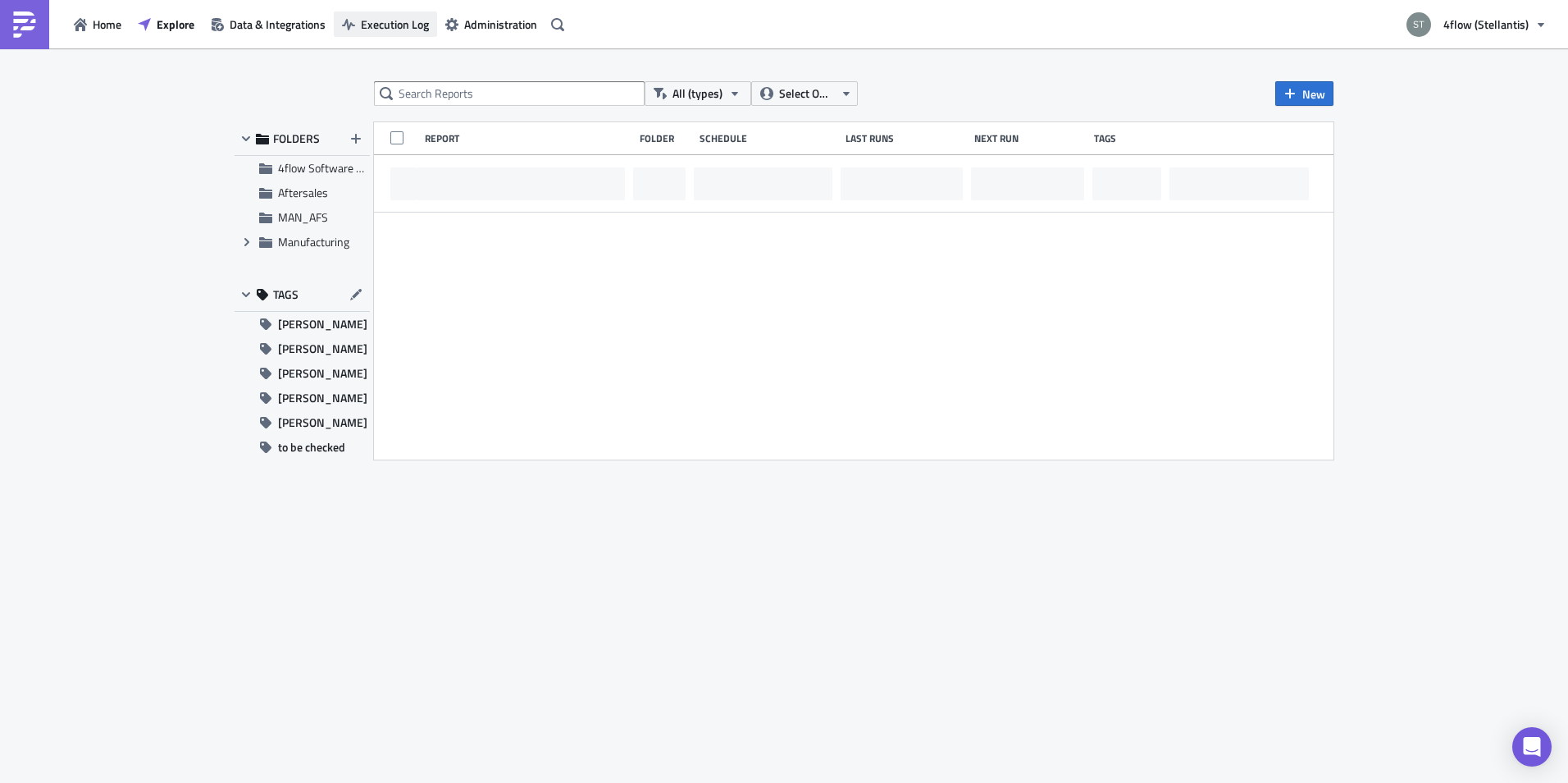
click at [364, 26] on span "Execution Log" at bounding box center [395, 24] width 68 height 18
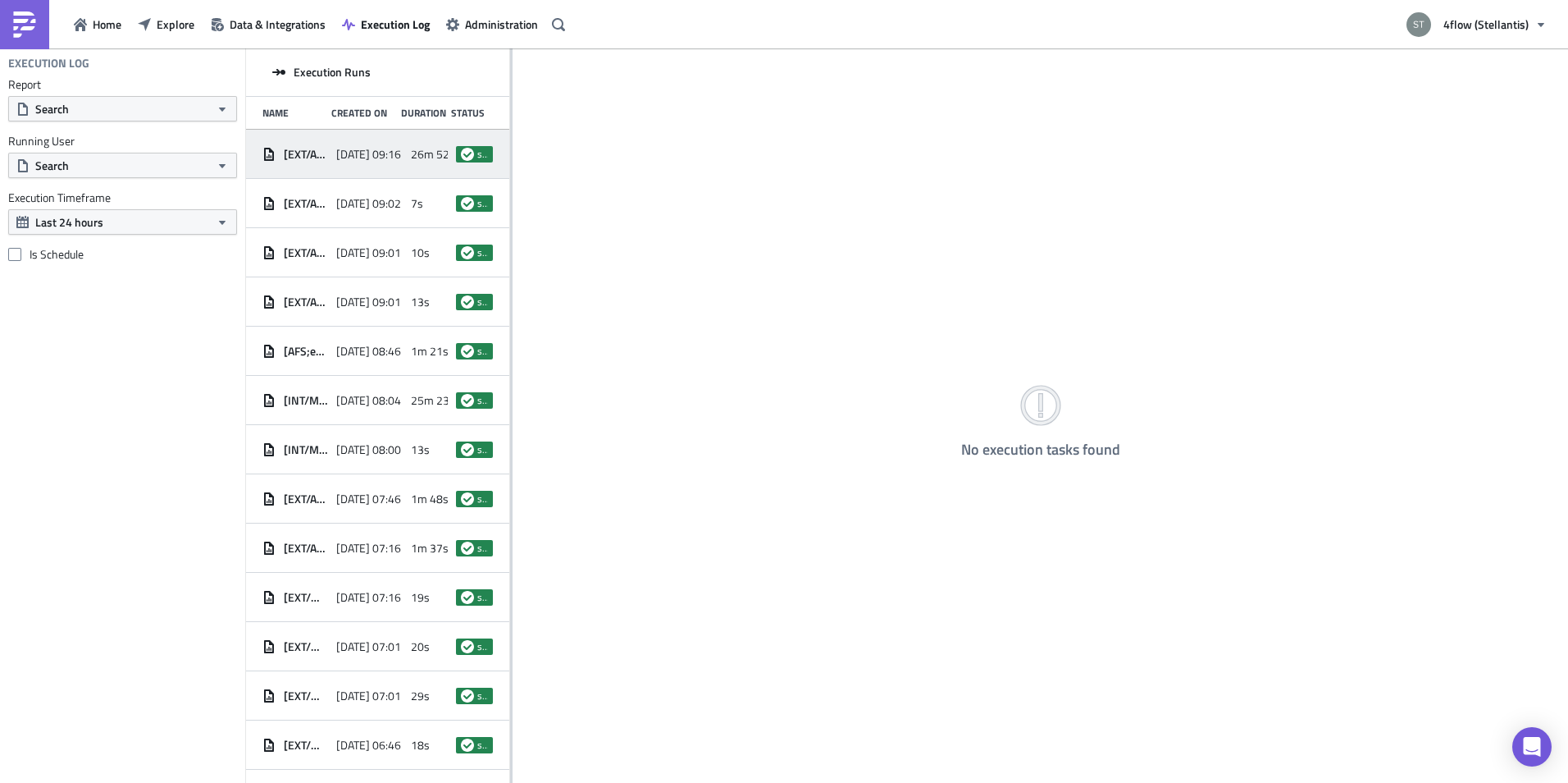
click at [380, 153] on span "[DATE] 09:16" at bounding box center [368, 154] width 64 height 15
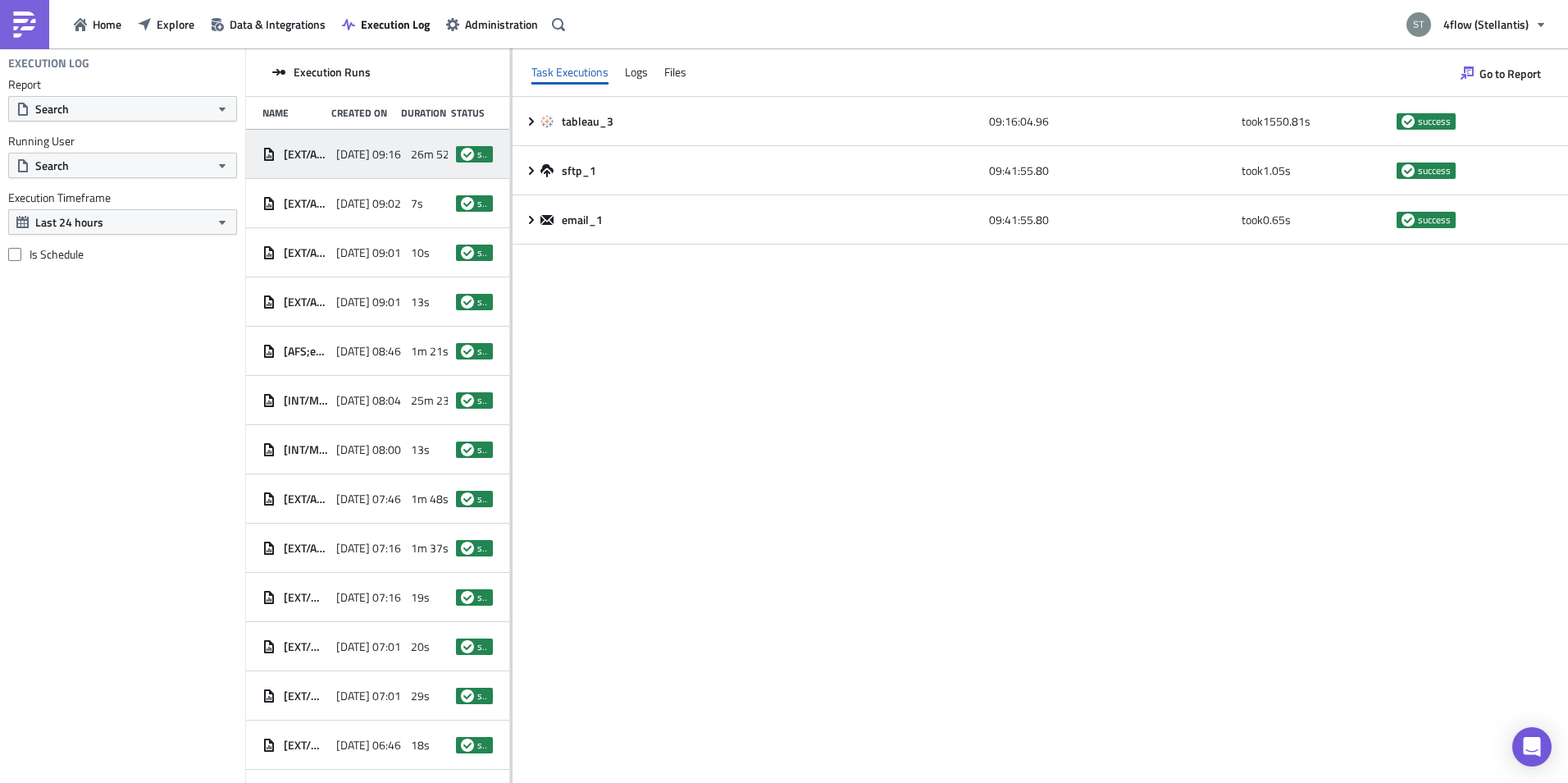
click at [923, 320] on div "tableau_3 09:16:04.96 took 1550.81 s success sftp_1 09:41:55.80 took 1.05 s suc…" at bounding box center [1040, 439] width 1055 height 685
